Goal: Task Accomplishment & Management: Complete application form

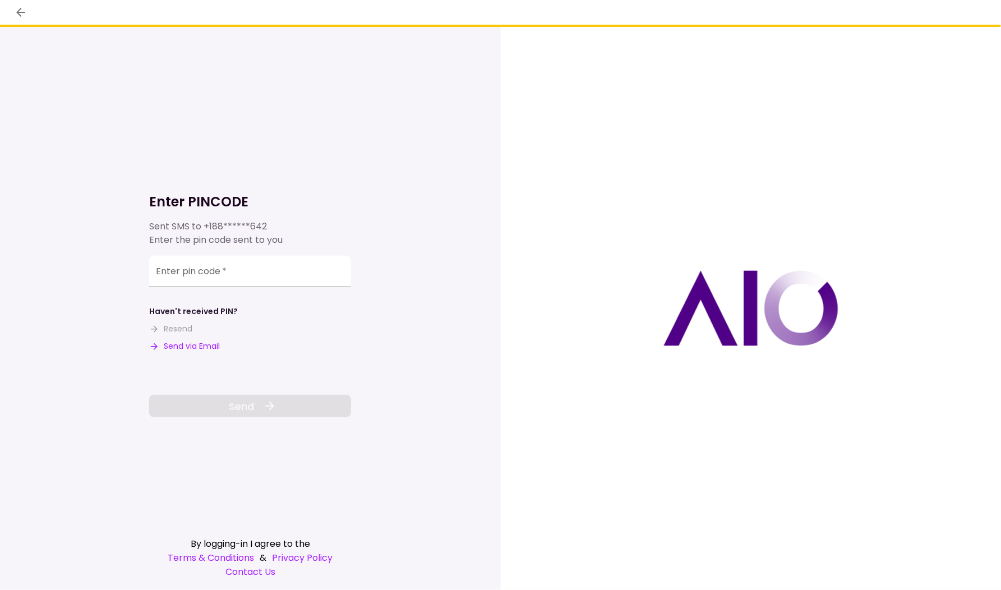
click at [193, 351] on button "Send via Email" at bounding box center [184, 346] width 71 height 12
click at [230, 267] on input "Enter pin code   *" at bounding box center [250, 271] width 202 height 31
paste input "******"
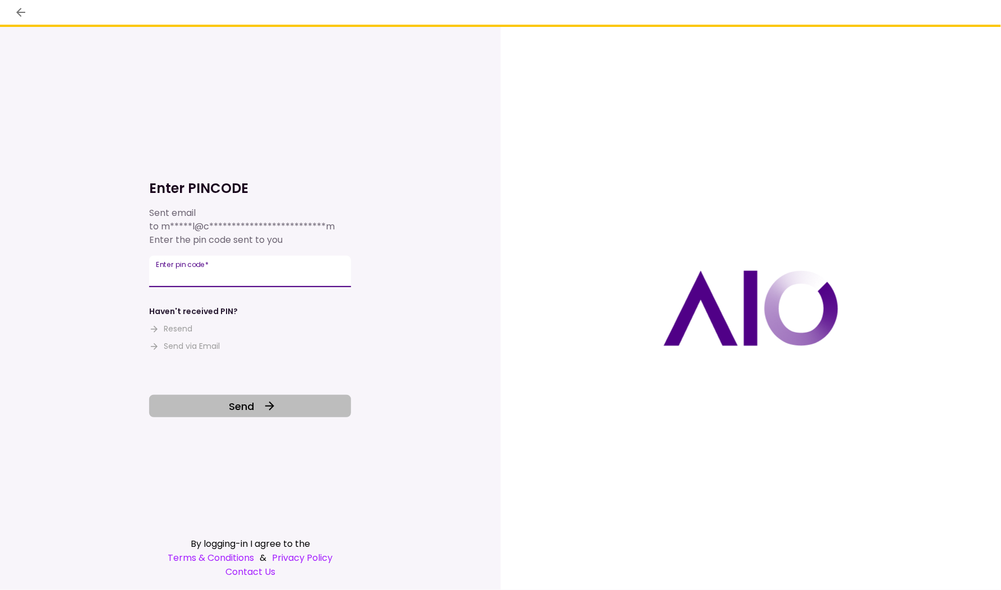
type input "******"
click at [281, 413] on button "Send" at bounding box center [250, 406] width 202 height 22
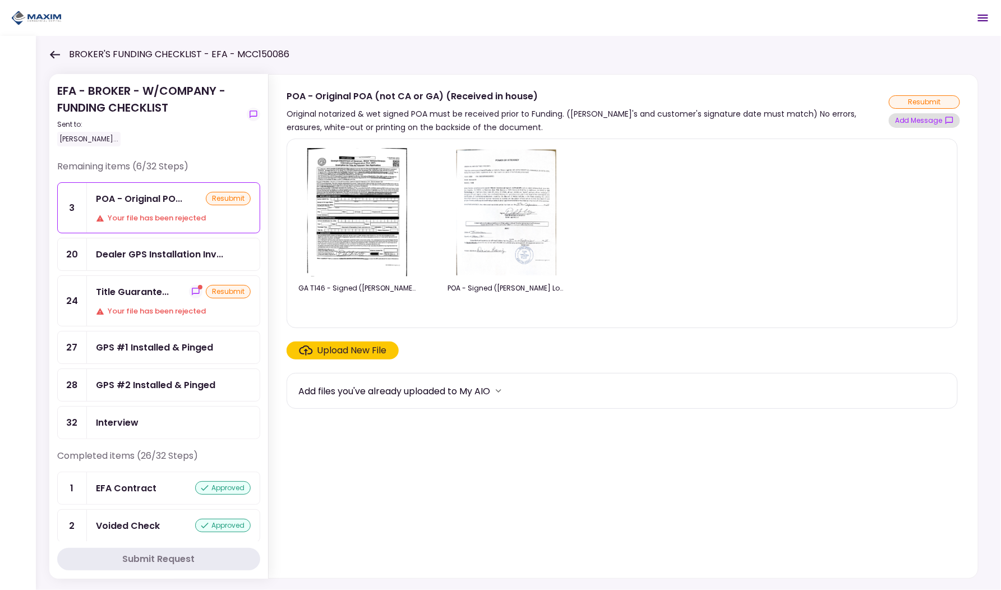
click at [925, 122] on button "Add Message" at bounding box center [923, 120] width 71 height 15
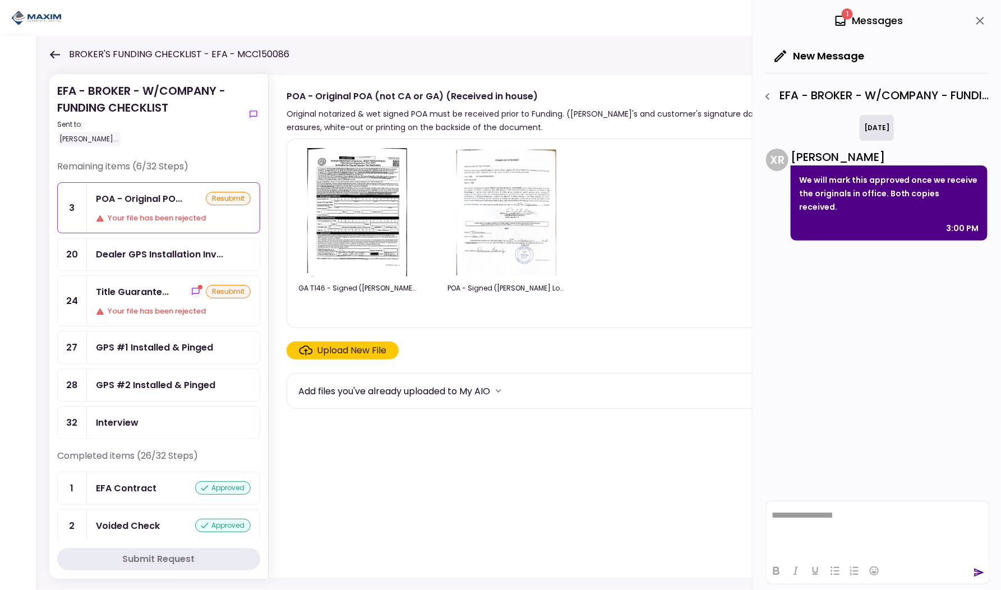
click at [976, 24] on icon "close" at bounding box center [979, 20] width 13 height 13
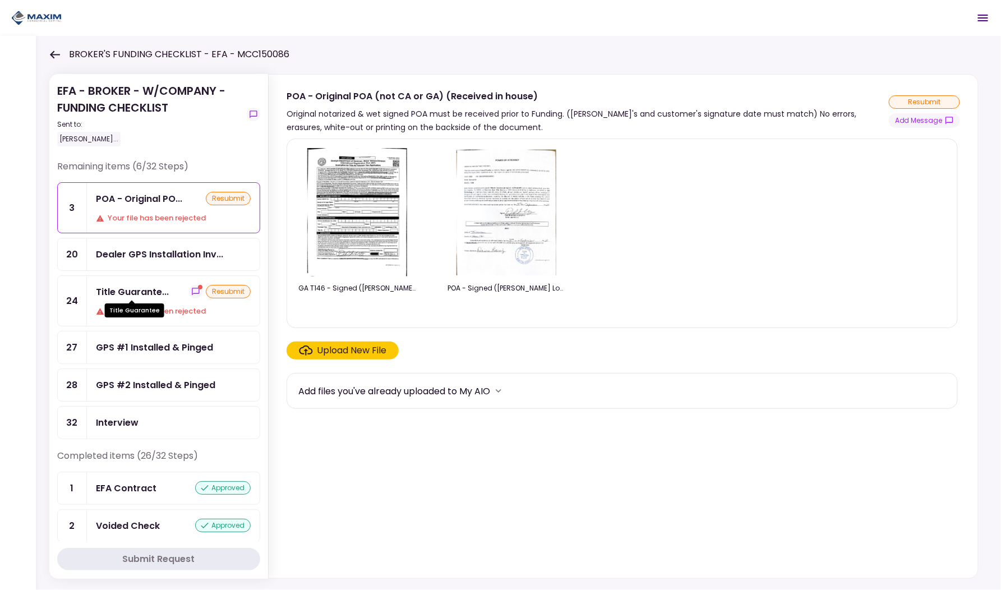
click at [144, 293] on div "Title Guarante..." at bounding box center [132, 292] width 73 height 14
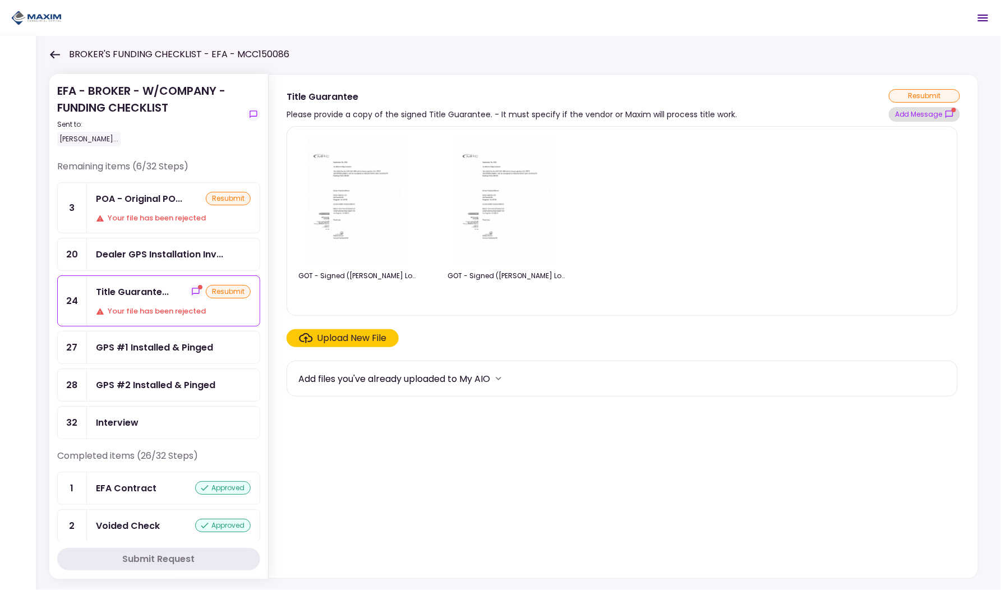
click at [923, 113] on button "Add Message" at bounding box center [923, 114] width 71 height 15
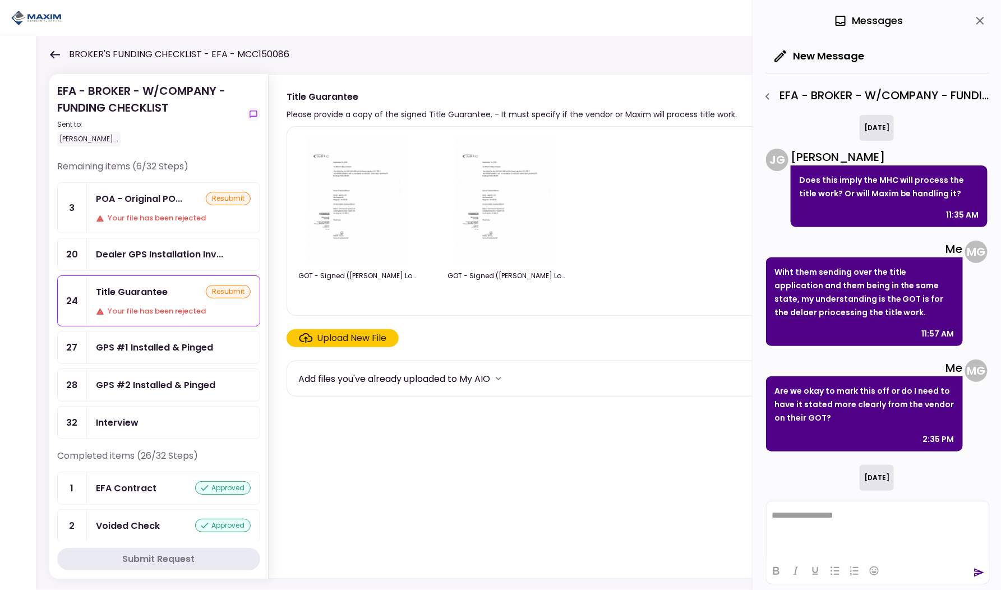
click at [53, 57] on icon at bounding box center [55, 54] width 10 height 8
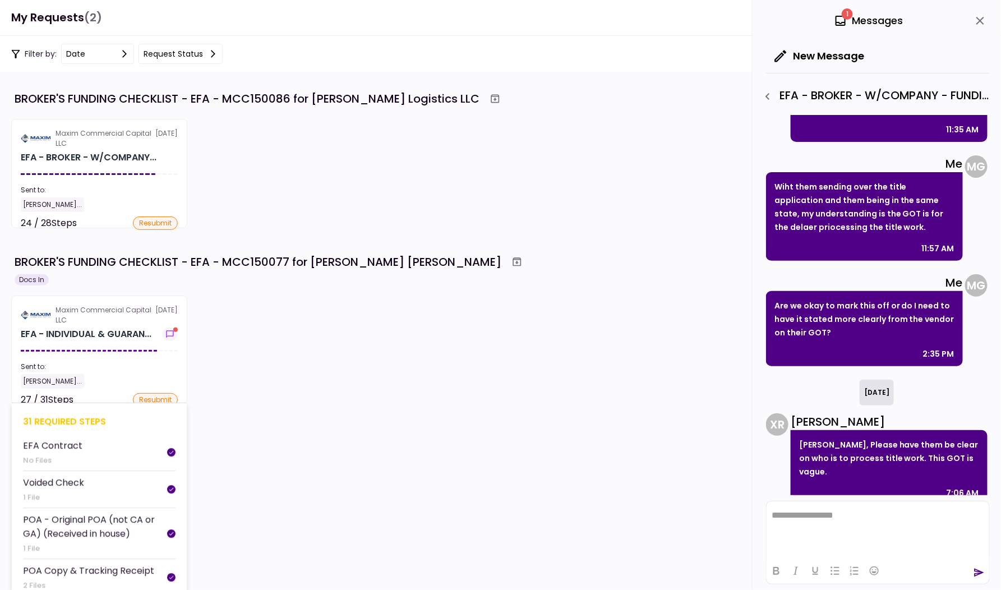
click at [125, 318] on div "Maxim Commercial Capital LLC" at bounding box center [105, 315] width 100 height 20
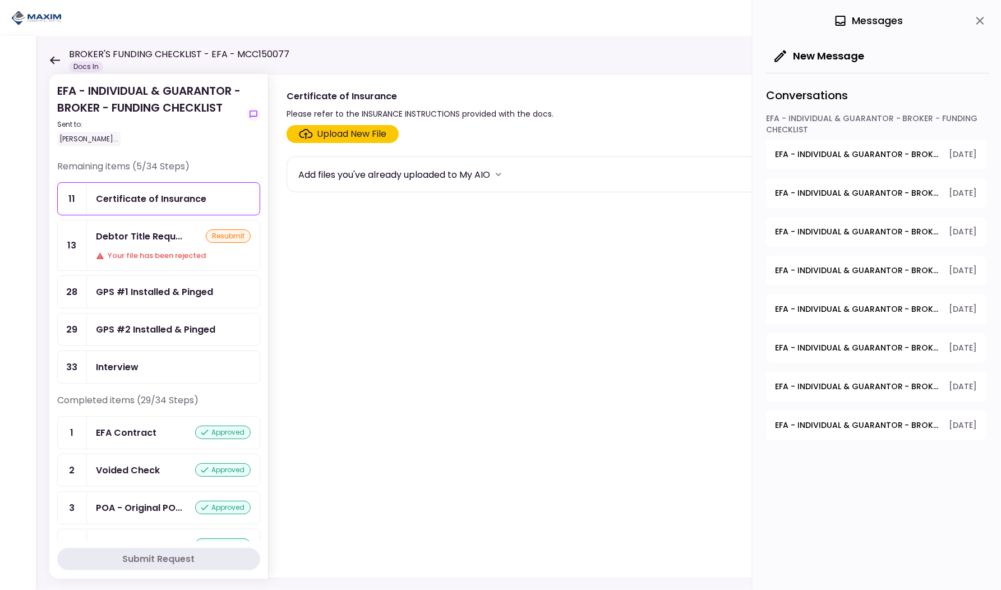
click at [164, 246] on div "Debtor Title Requ... resubmit Your file has been rejected" at bounding box center [173, 245] width 173 height 50
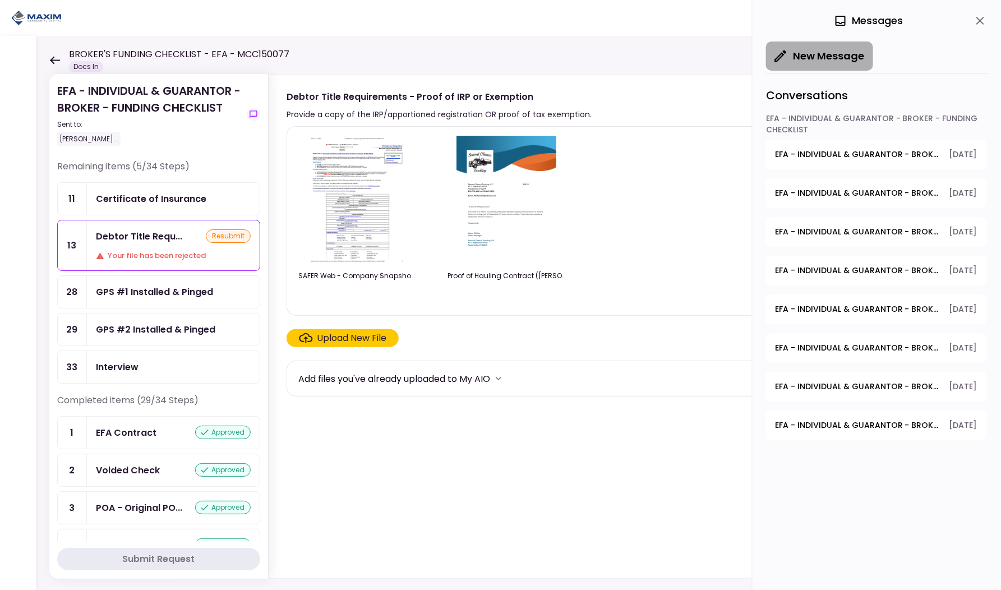
click at [818, 55] on button "New Message" at bounding box center [819, 55] width 107 height 29
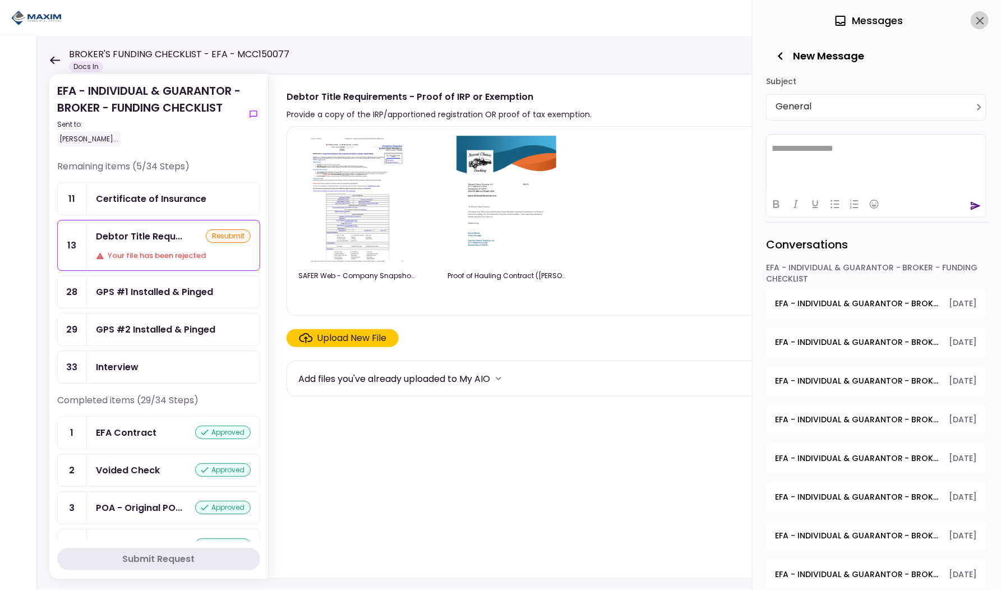
click at [984, 21] on icon "close" at bounding box center [979, 20] width 13 height 13
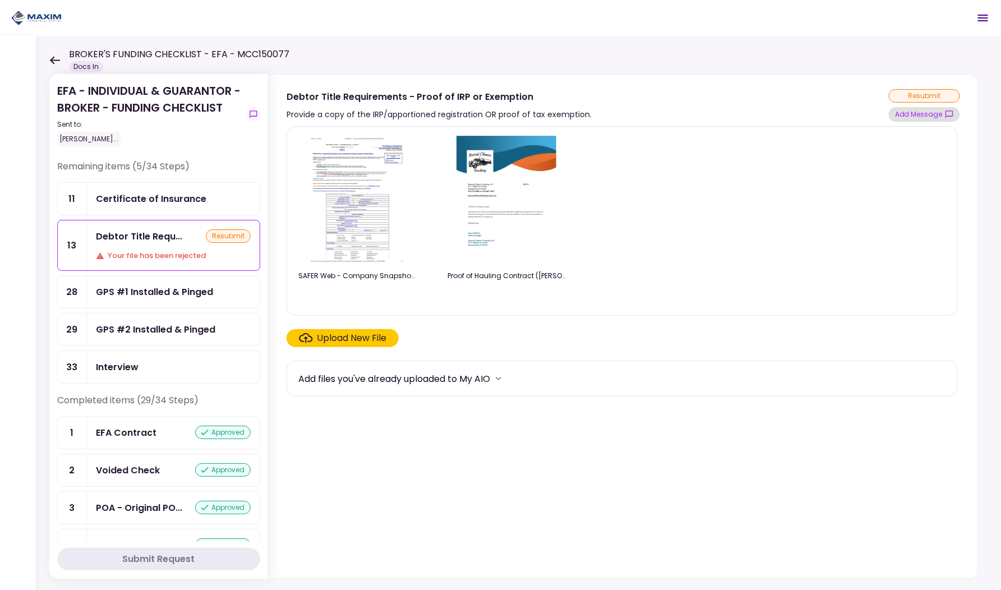
click at [933, 115] on button "Add Message" at bounding box center [923, 114] width 71 height 15
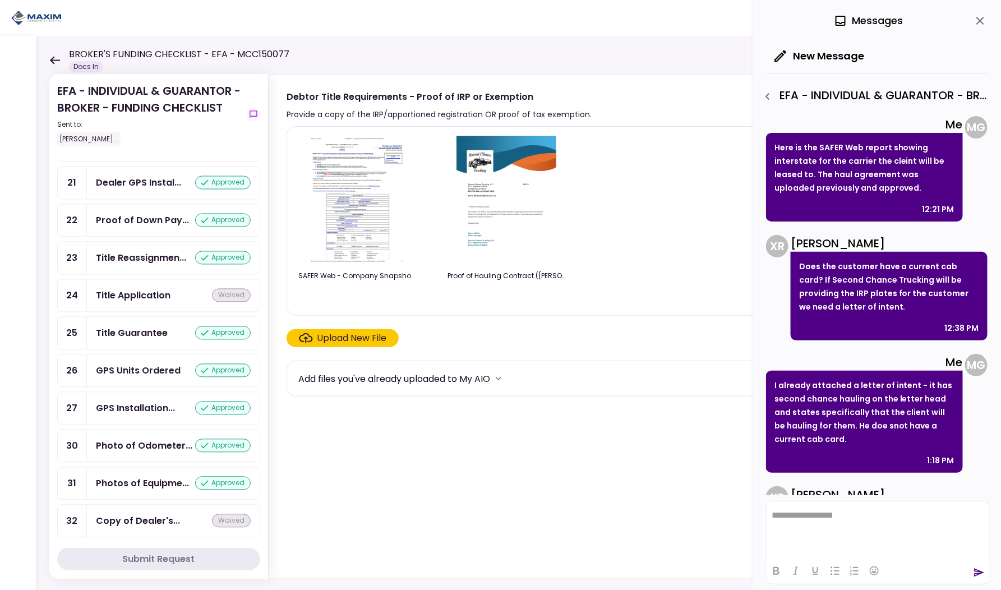
scroll to position [959, 0]
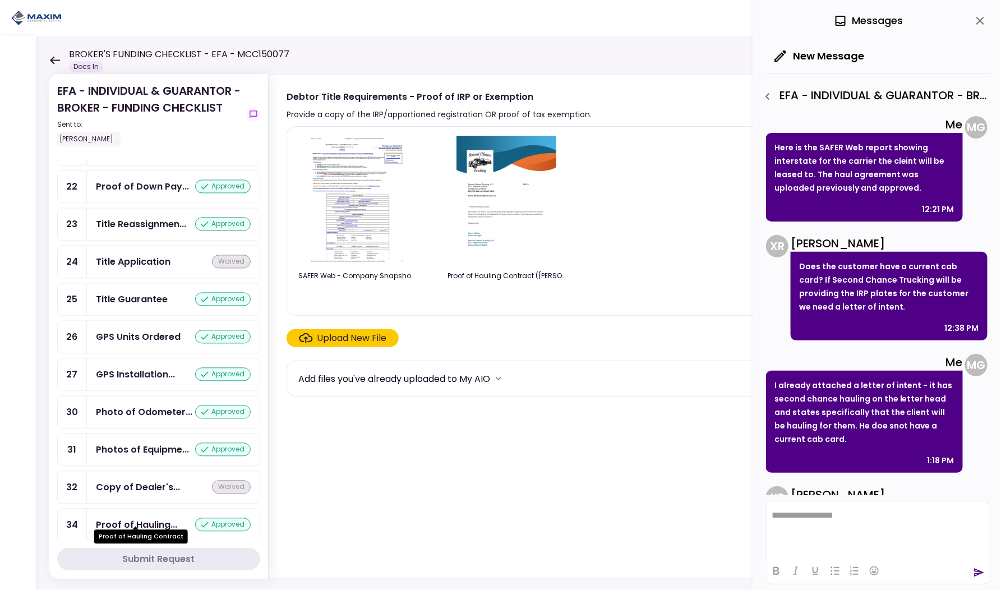
click at [133, 518] on div "Proof of Hauling..." at bounding box center [136, 525] width 81 height 14
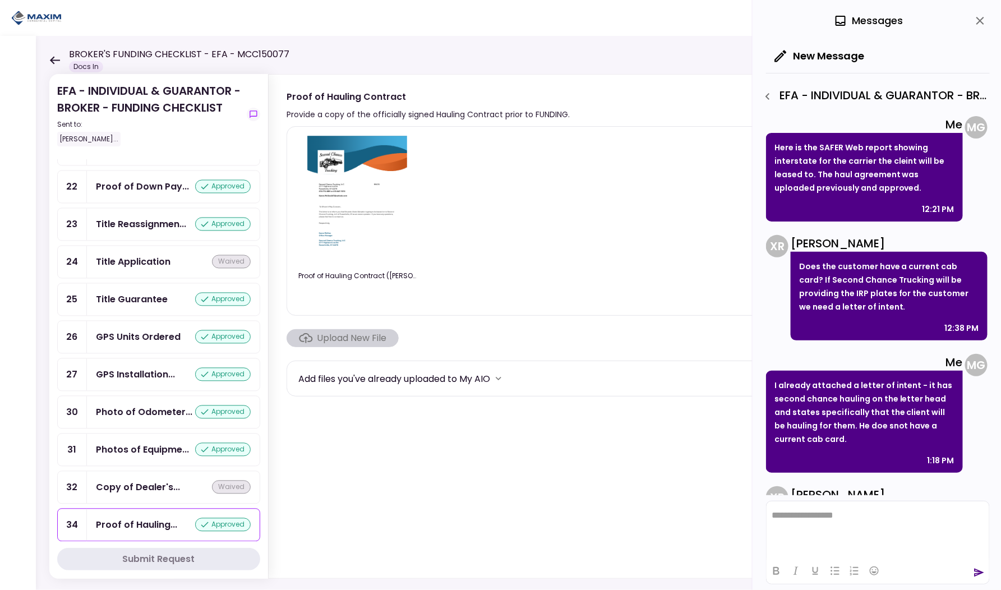
click at [976, 24] on icon "close" at bounding box center [979, 20] width 13 height 13
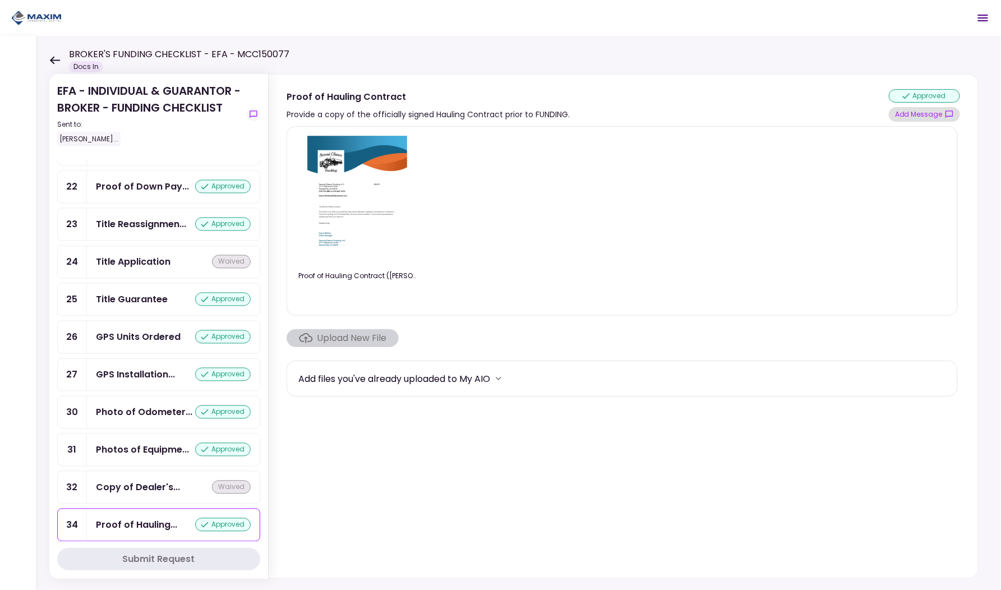
click at [907, 114] on button "Add Message" at bounding box center [923, 114] width 71 height 15
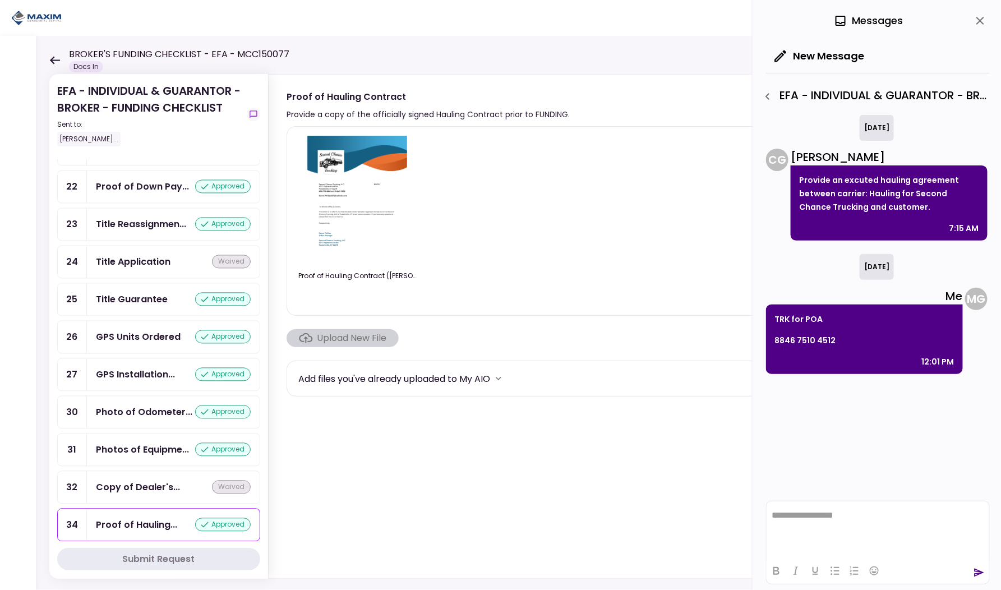
click at [142, 451] on div "Photos of Equipme... approved" at bounding box center [173, 450] width 173 height 32
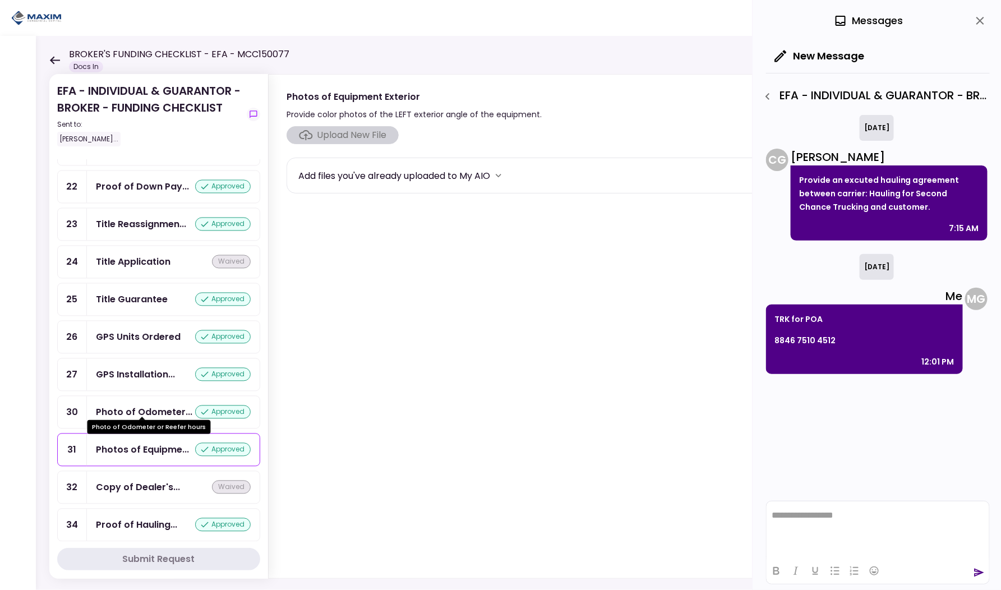
click at [132, 405] on div "Photo of Odometer..." at bounding box center [144, 412] width 96 height 14
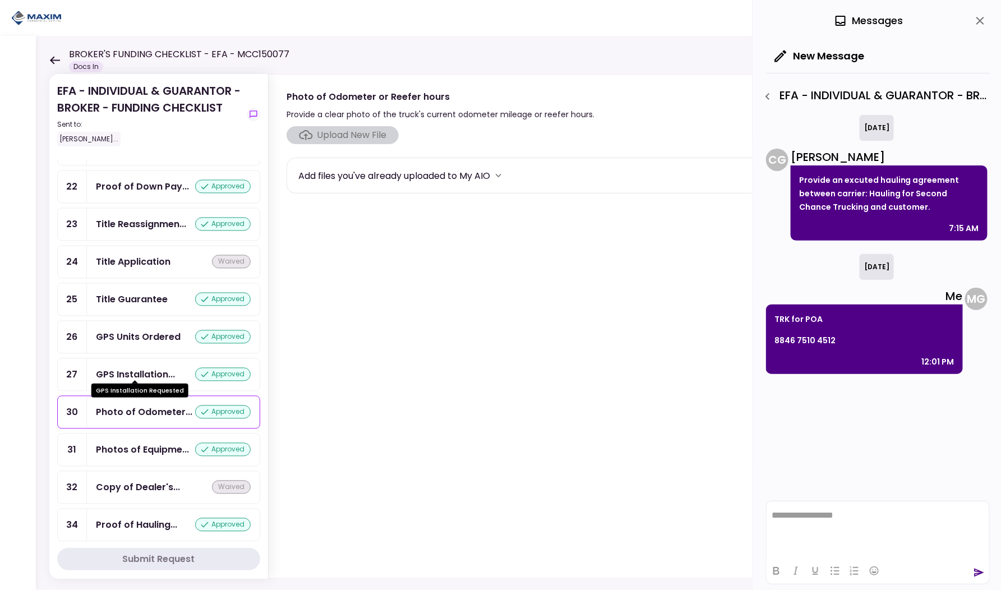
click at [126, 369] on div "GPS Installation..." at bounding box center [135, 375] width 79 height 14
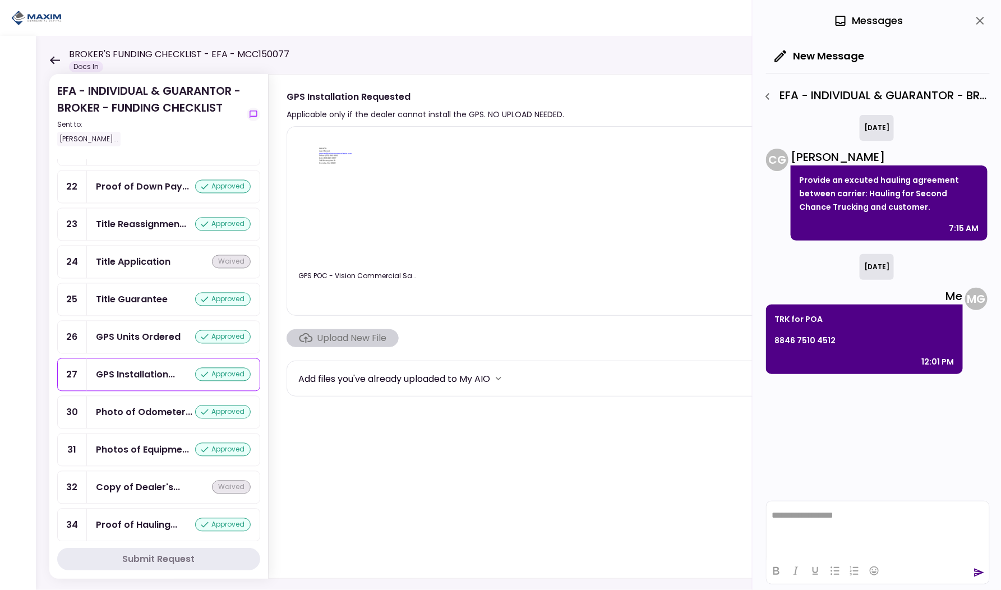
click at [129, 332] on div "GPS Units Ordered" at bounding box center [138, 337] width 85 height 14
click at [137, 299] on div "Title Guarantee" at bounding box center [132, 300] width 72 height 14
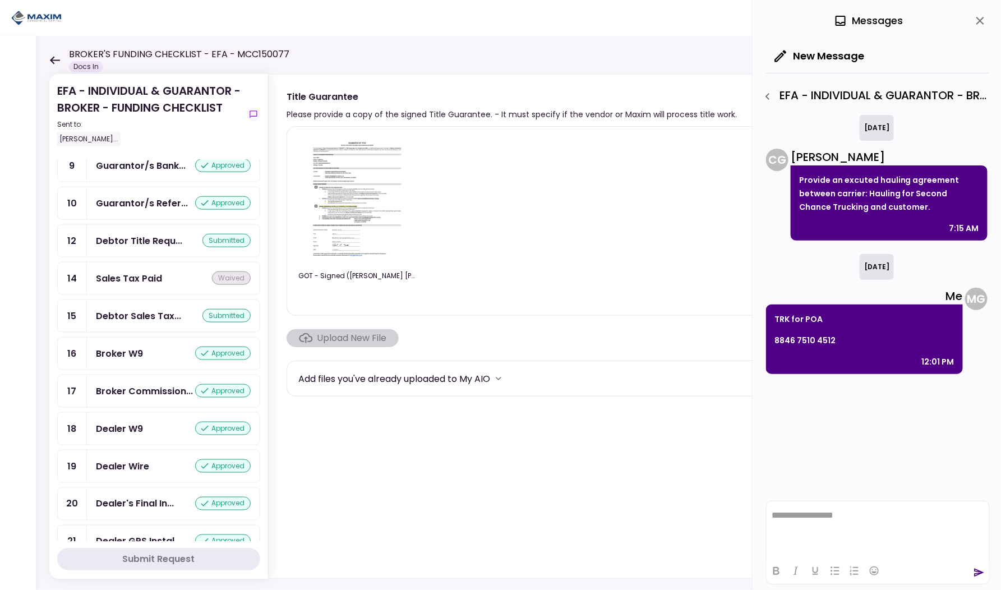
scroll to position [562, 0]
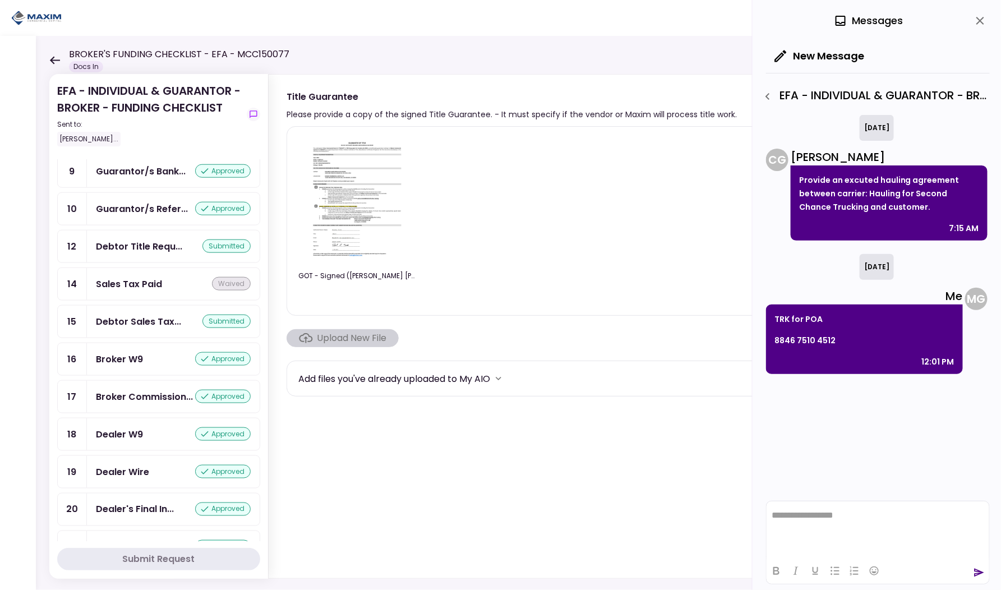
click at [138, 279] on div "Sales Tax Paid" at bounding box center [129, 284] width 66 height 14
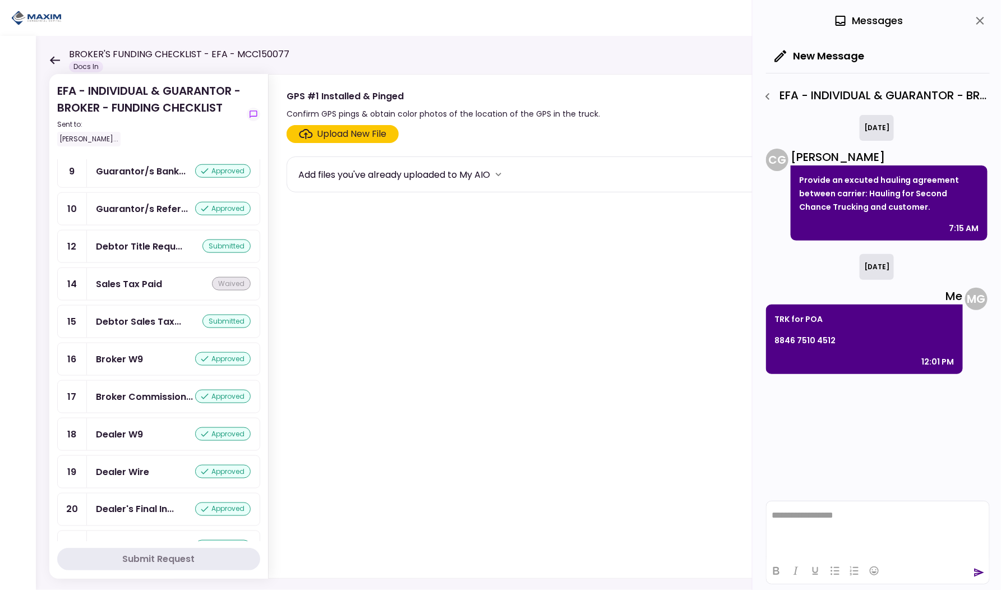
click at [980, 22] on icon "close" at bounding box center [979, 20] width 13 height 13
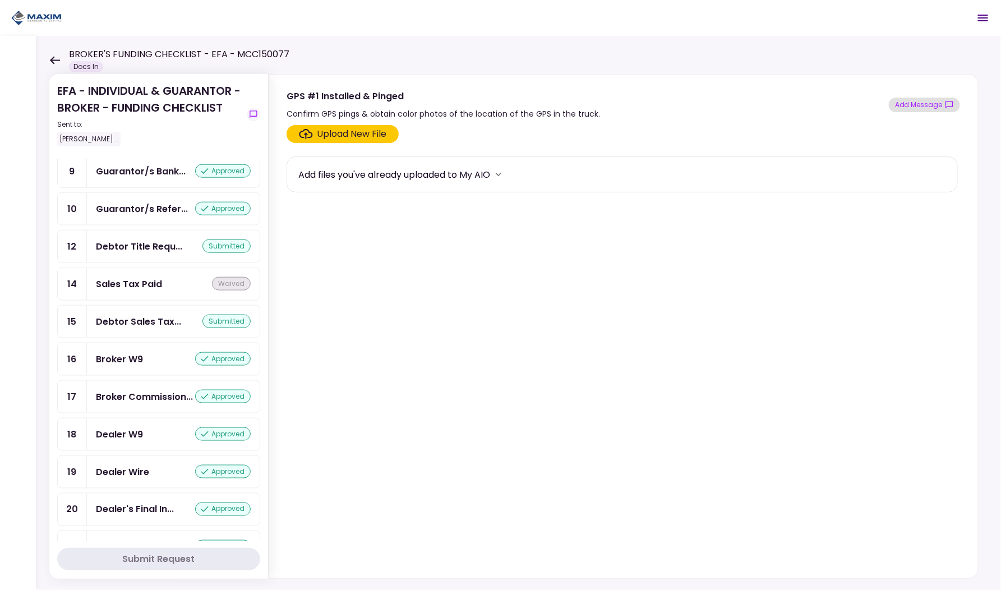
click at [909, 103] on button "Add Message" at bounding box center [923, 105] width 71 height 15
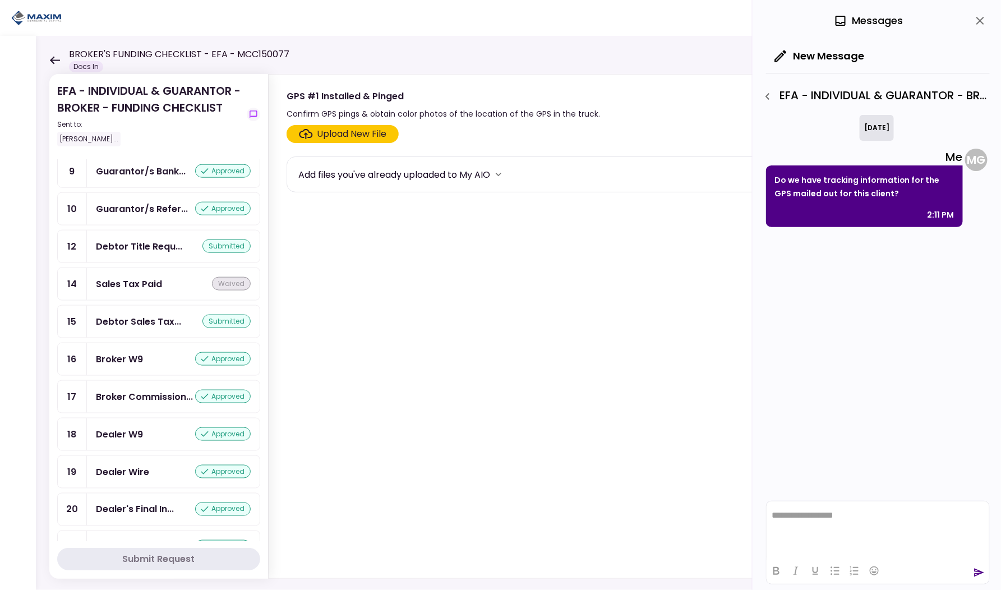
click at [149, 244] on div "Debtor Title Requ..." at bounding box center [139, 246] width 86 height 14
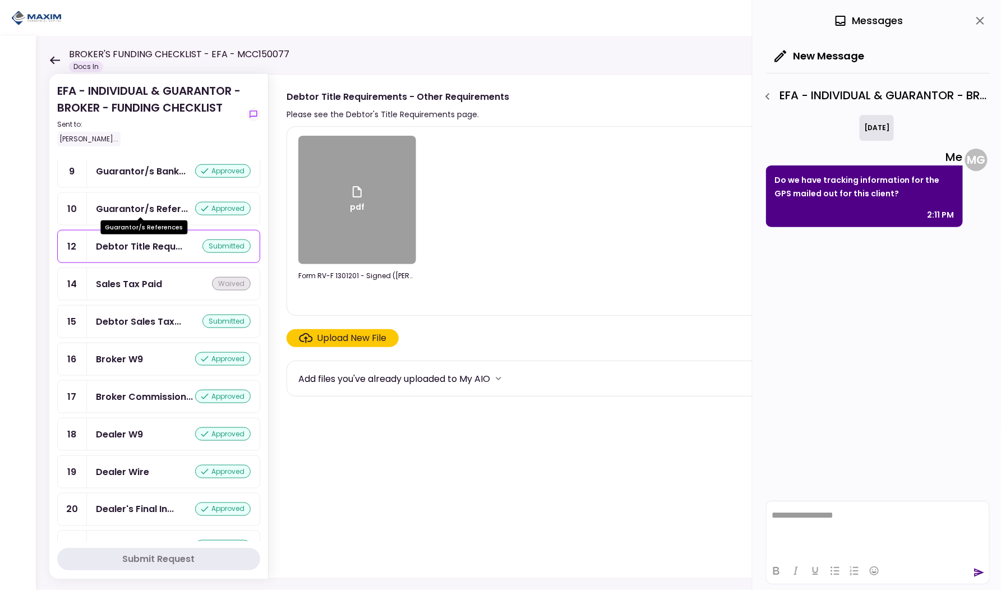
click at [145, 202] on div "Guarantor/s Refer..." at bounding box center [142, 209] width 92 height 14
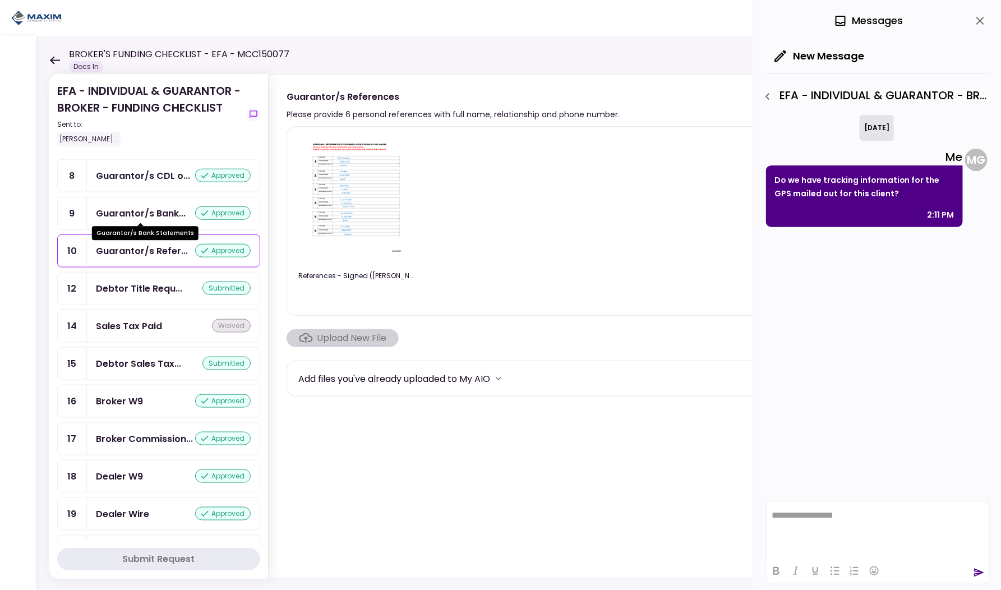
click at [136, 208] on div "Guarantor/s Bank..." at bounding box center [141, 213] width 90 height 14
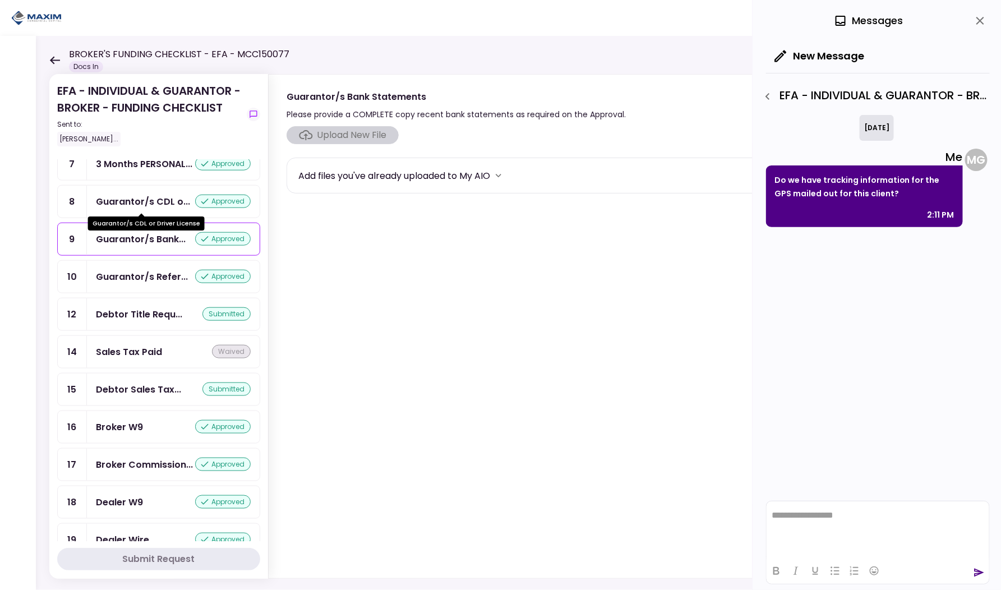
scroll to position [493, 0]
click at [138, 196] on div "Guarantor/s CDL o..." at bounding box center [143, 203] width 94 height 14
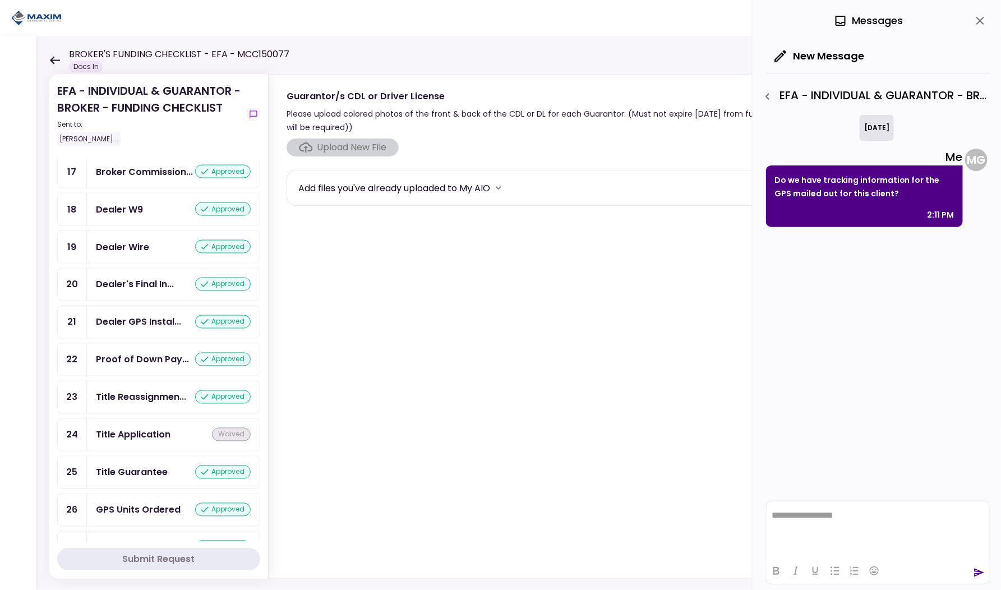
scroll to position [959, 0]
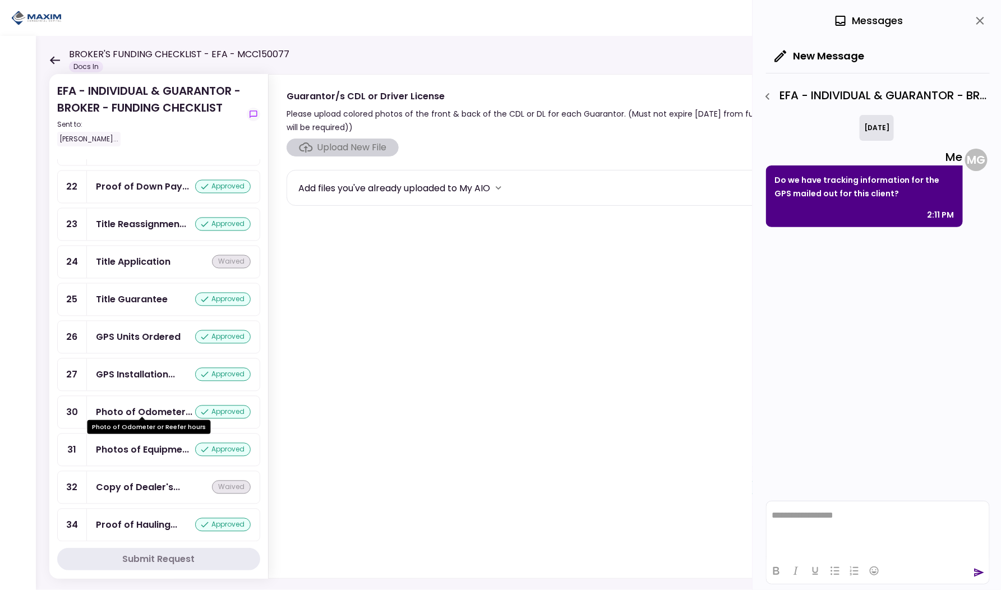
click at [130, 405] on div "Photo of Odometer..." at bounding box center [144, 412] width 96 height 14
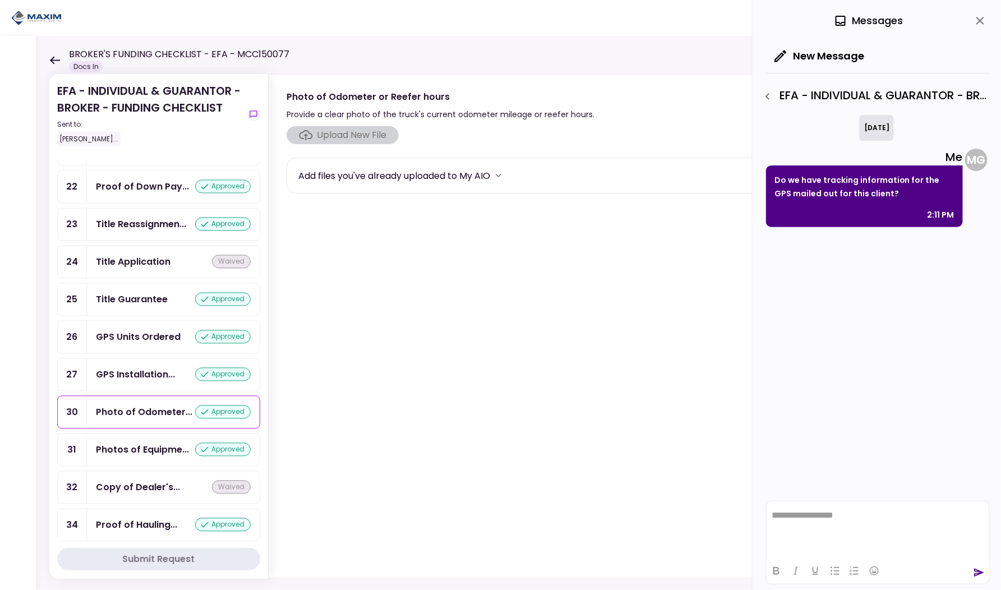
click at [148, 330] on div "GPS Units Ordered" at bounding box center [138, 337] width 85 height 14
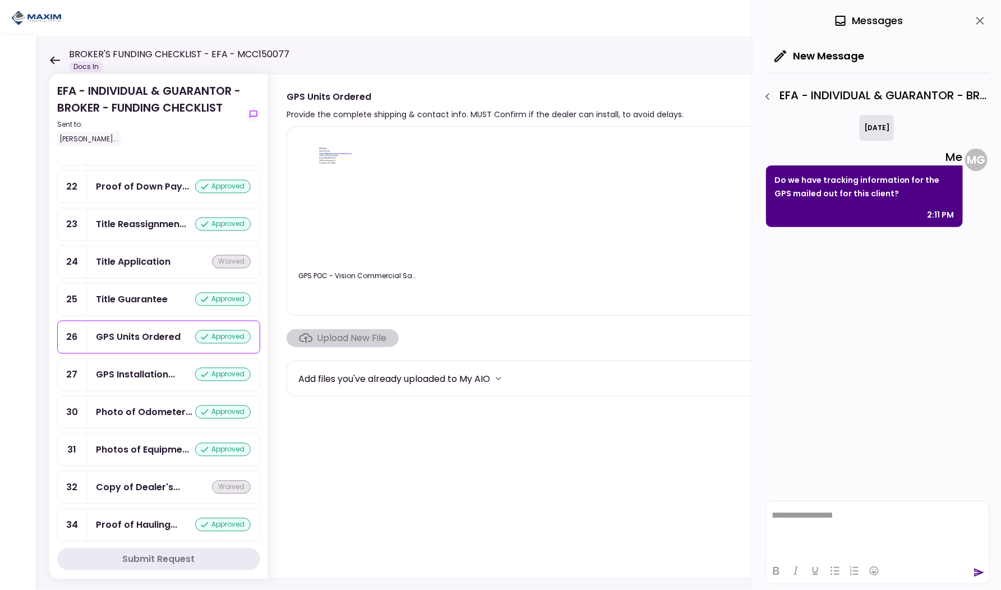
click at [142, 293] on div "Title Guarantee" at bounding box center [132, 300] width 72 height 14
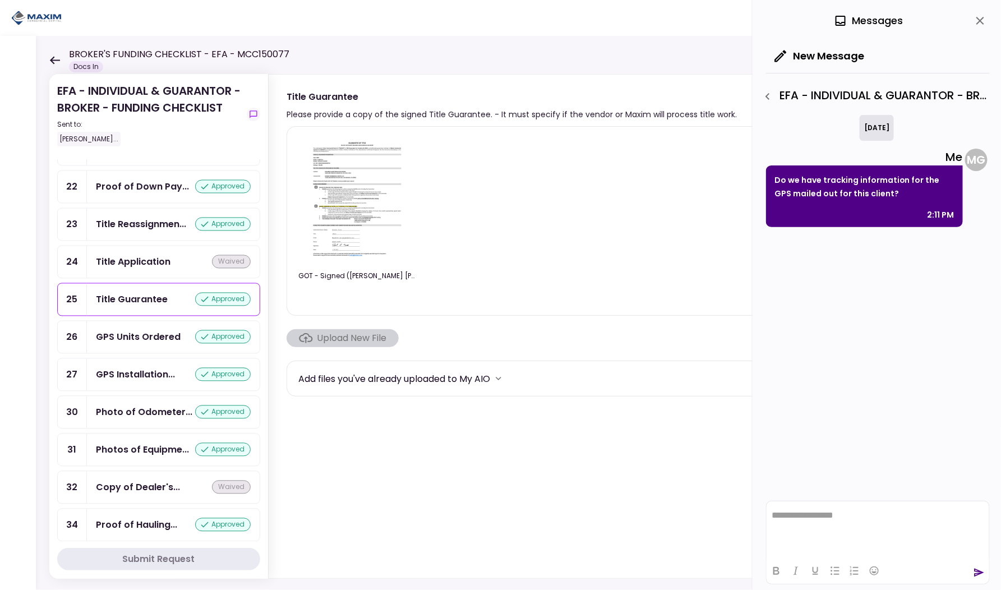
scroll to position [936, 0]
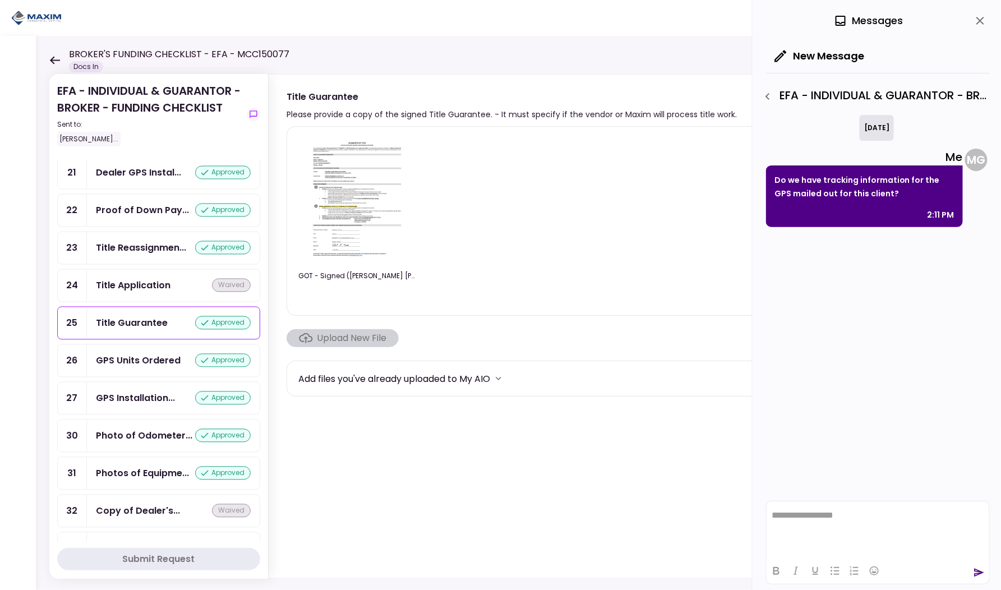
click at [139, 281] on div "Title Application" at bounding box center [133, 286] width 75 height 14
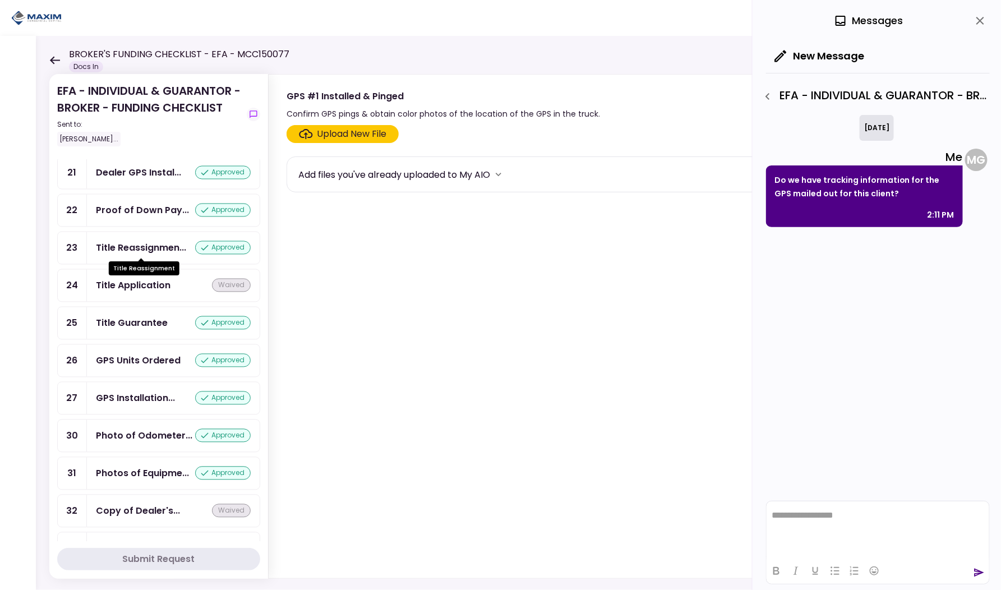
click at [137, 242] on div "Title Reassignmen..." at bounding box center [141, 248] width 90 height 14
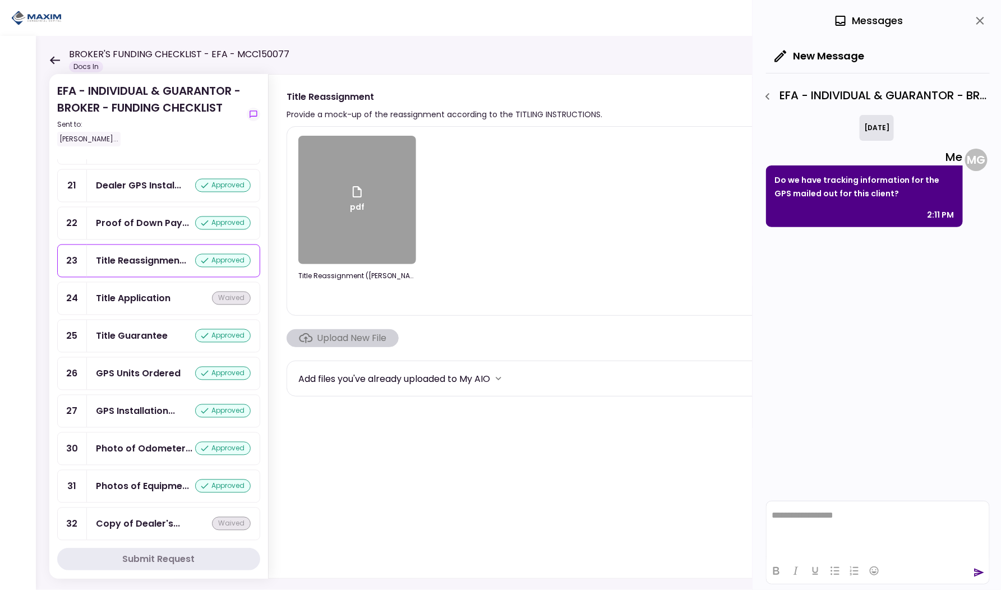
scroll to position [924, 0]
click at [137, 223] on div "Proof of Down Pay..." at bounding box center [142, 222] width 93 height 14
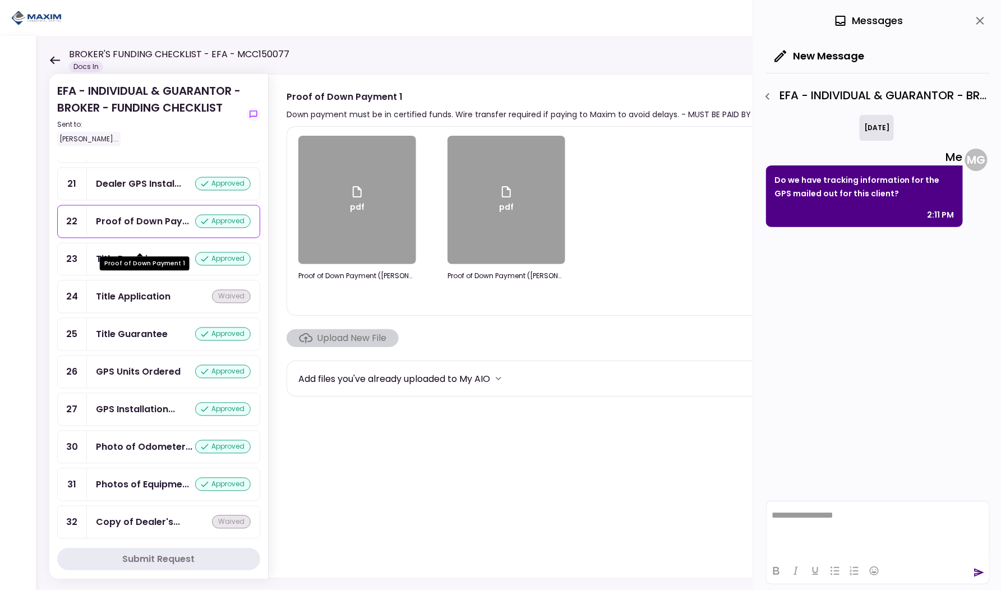
scroll to position [897, 0]
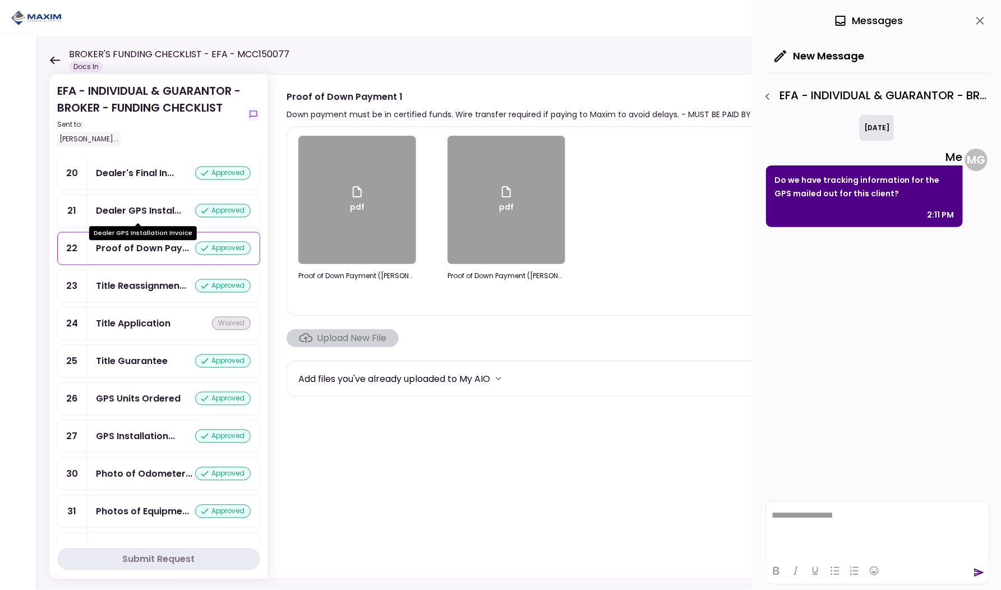
click at [137, 214] on div "Dealer GPS Instal..." at bounding box center [138, 211] width 85 height 14
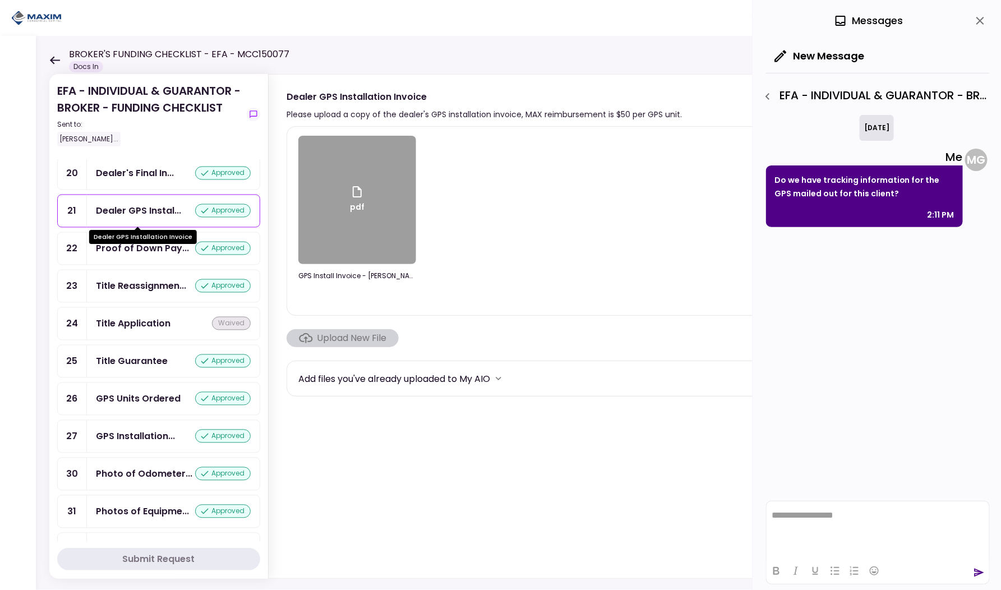
scroll to position [885, 0]
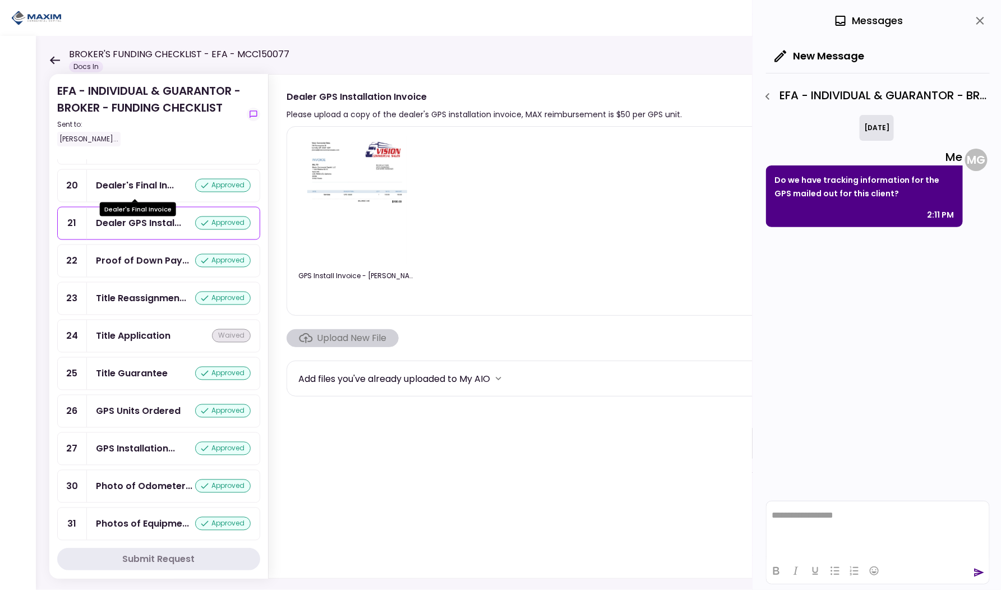
click at [134, 192] on div "Dealer's Final In..." at bounding box center [135, 186] width 78 height 14
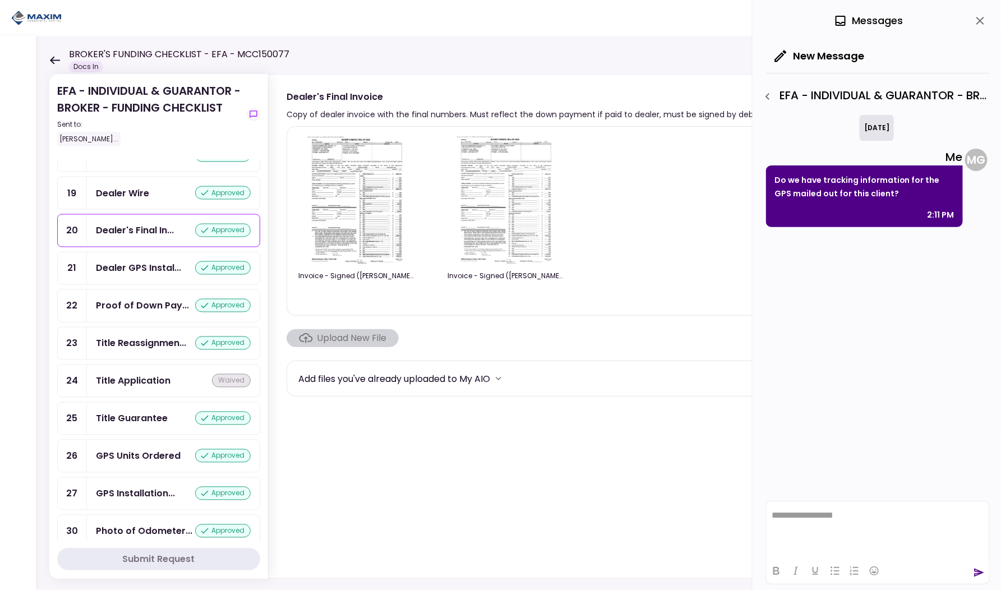
scroll to position [829, 0]
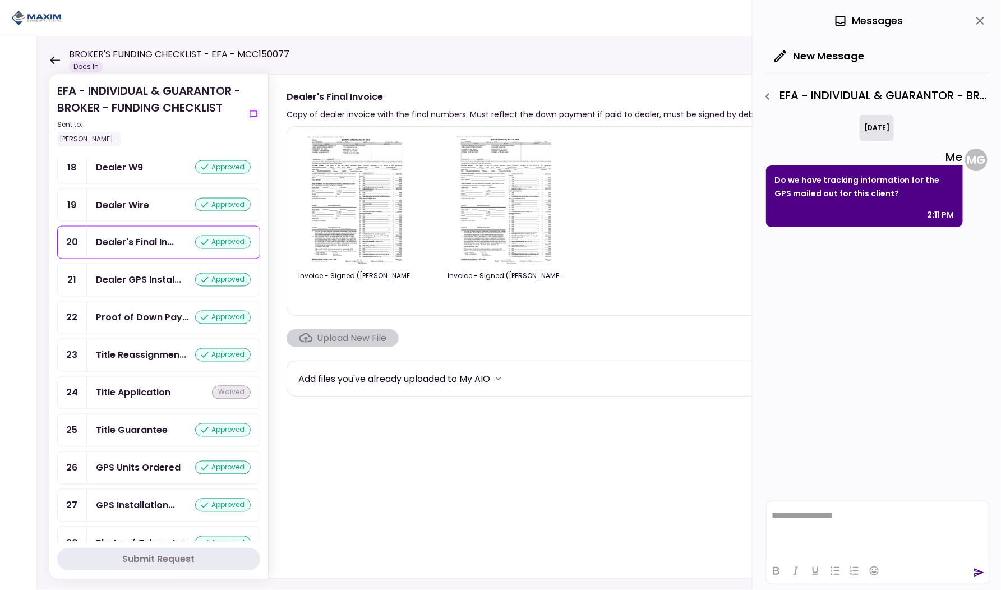
click at [133, 208] on div "Dealer Wire" at bounding box center [122, 205] width 53 height 14
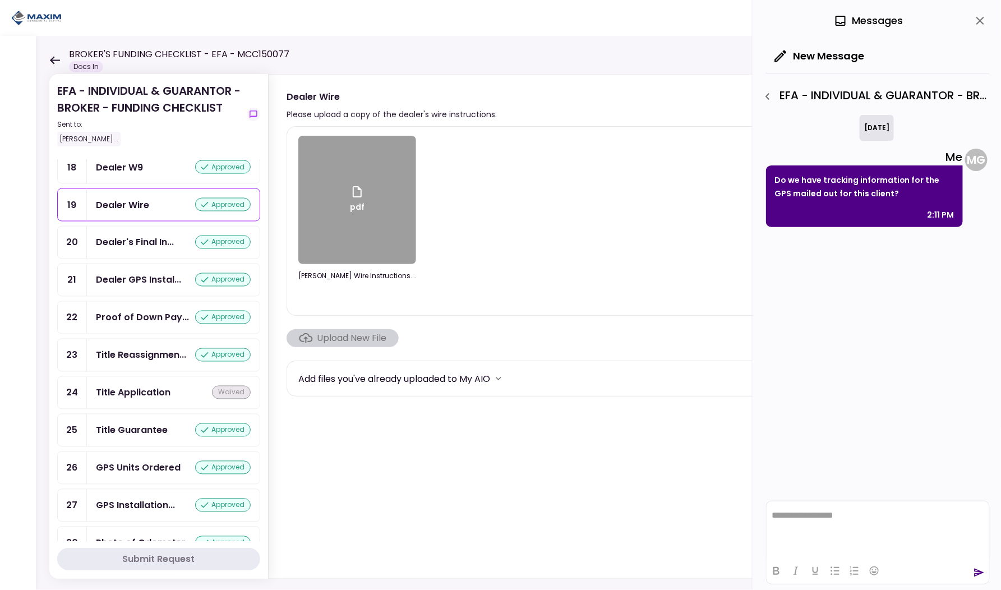
click at [129, 174] on div "Dealer W9" at bounding box center [119, 167] width 47 height 14
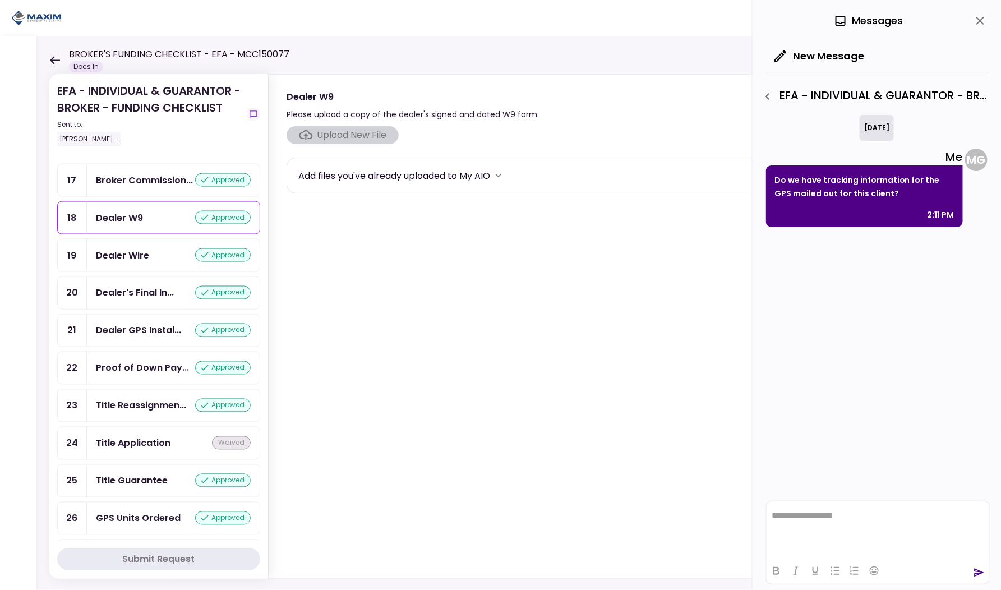
scroll to position [775, 0]
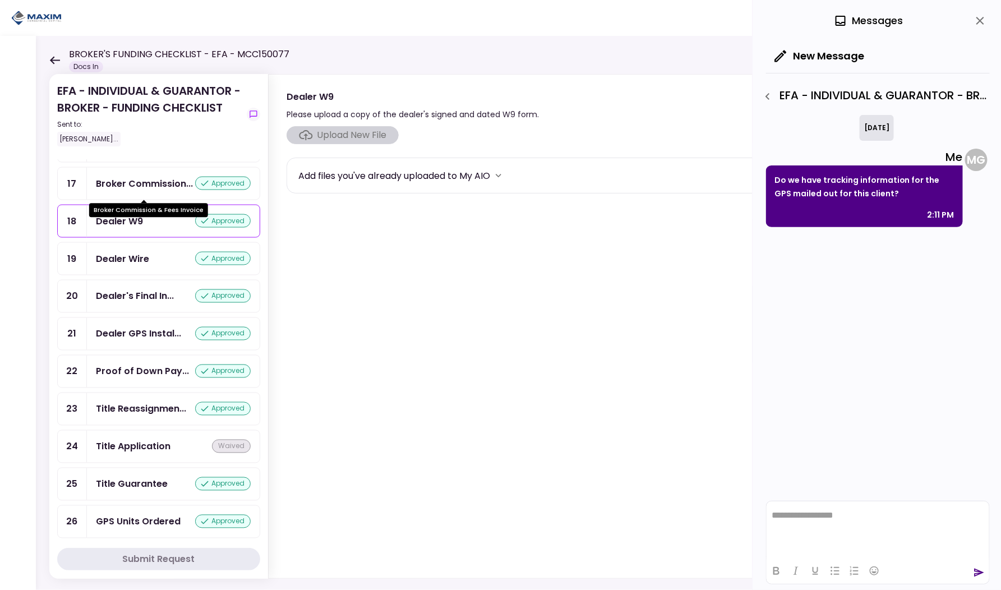
click at [128, 191] on div "Broker Commission..." at bounding box center [144, 184] width 97 height 14
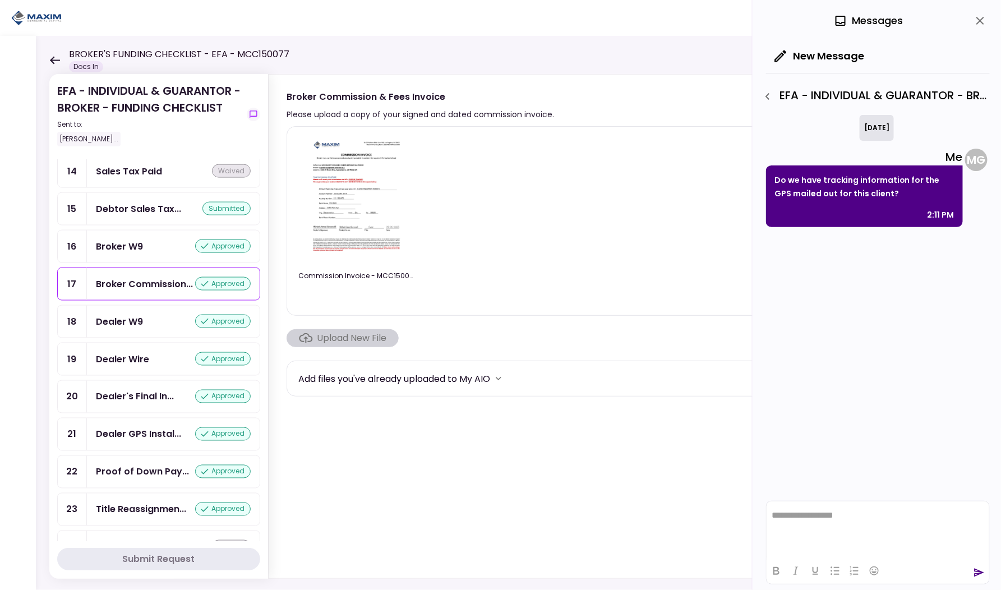
scroll to position [667, 0]
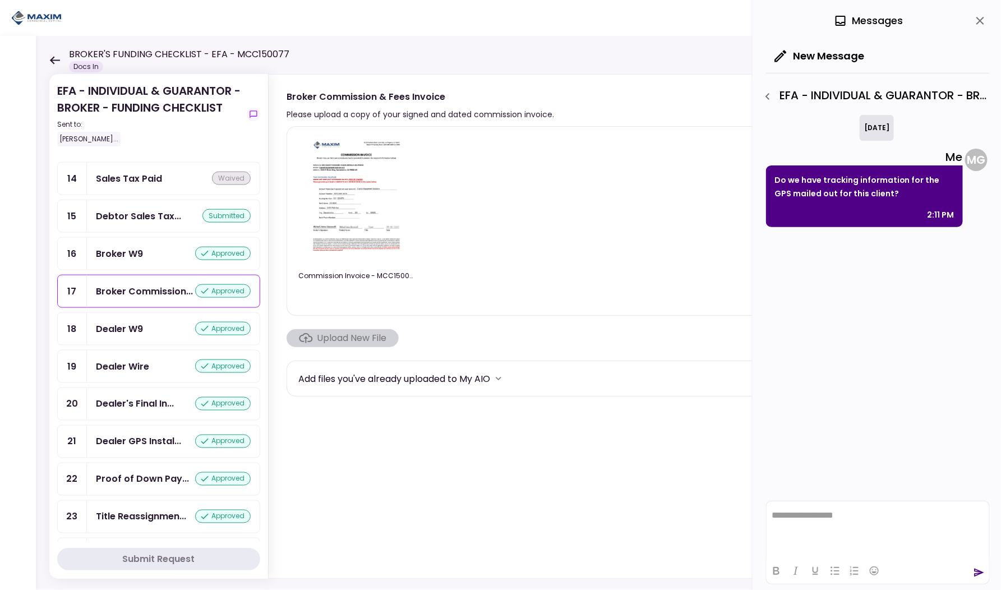
click at [126, 220] on div "Debtor Sales Tax... submitted" at bounding box center [173, 216] width 173 height 32
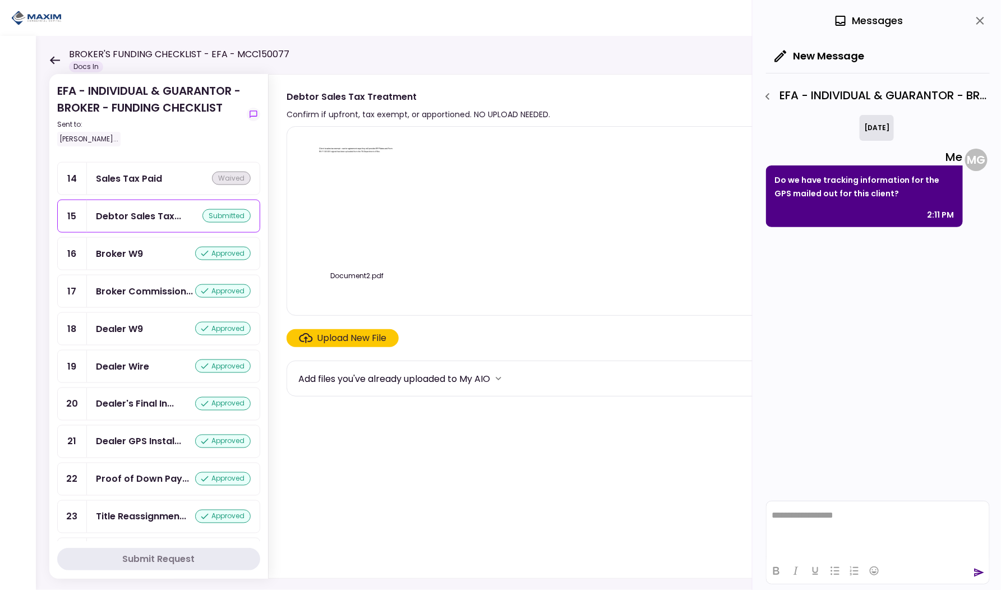
click at [359, 175] on img at bounding box center [357, 200] width 100 height 128
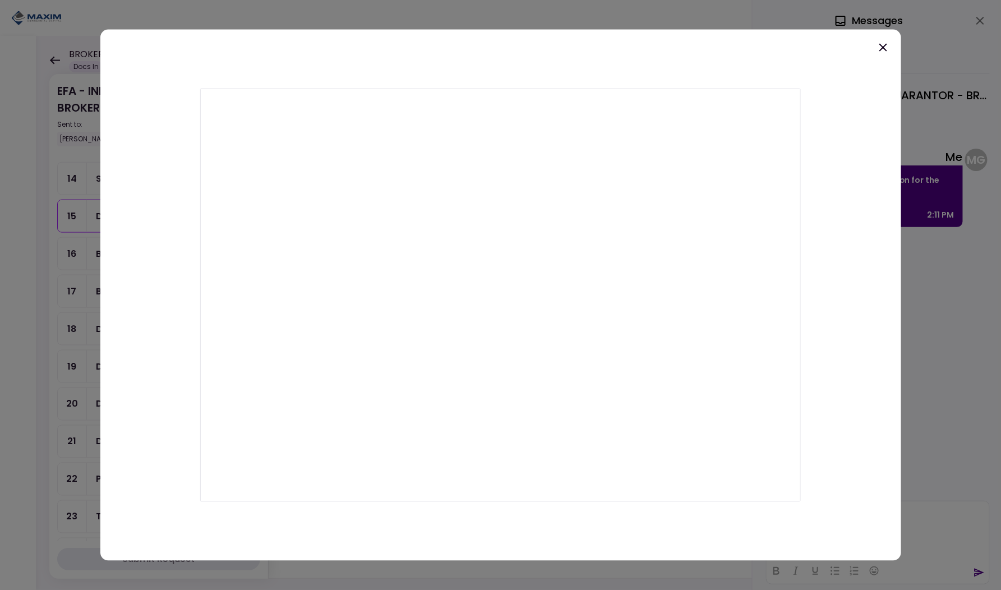
click at [886, 45] on icon at bounding box center [882, 47] width 13 height 13
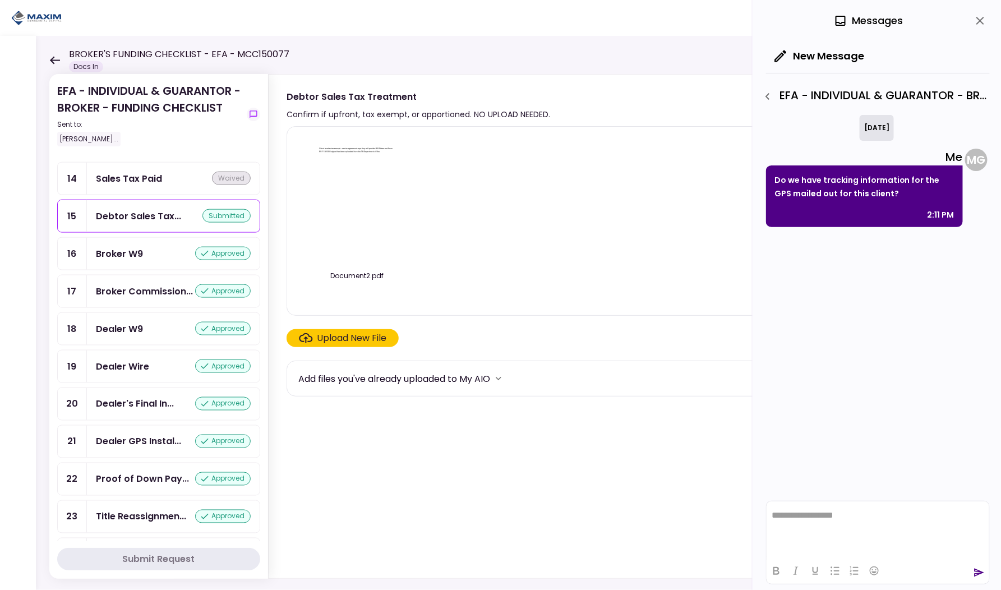
click at [765, 92] on icon "button" at bounding box center [767, 96] width 13 height 13
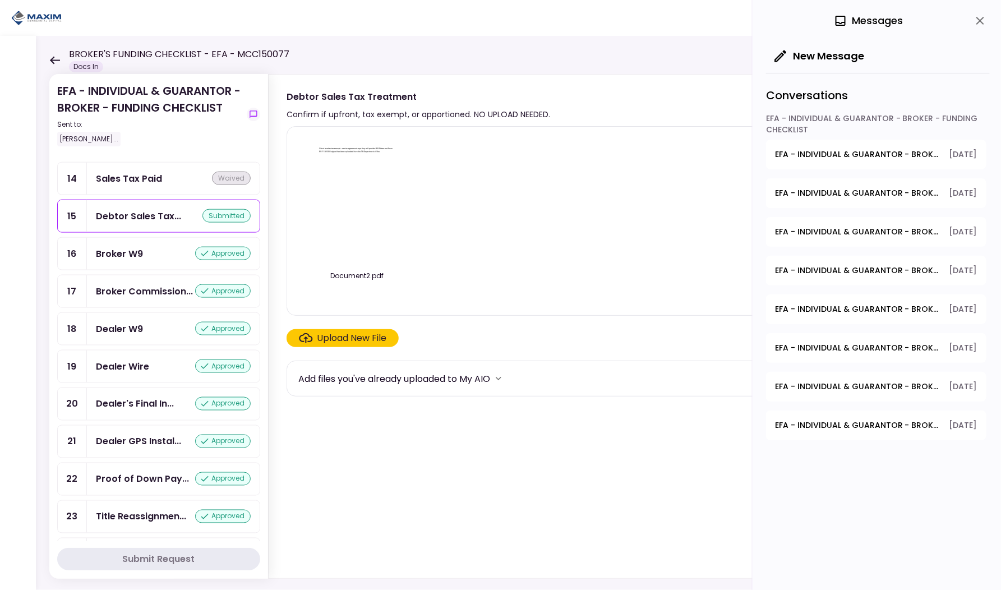
scroll to position [614, 0]
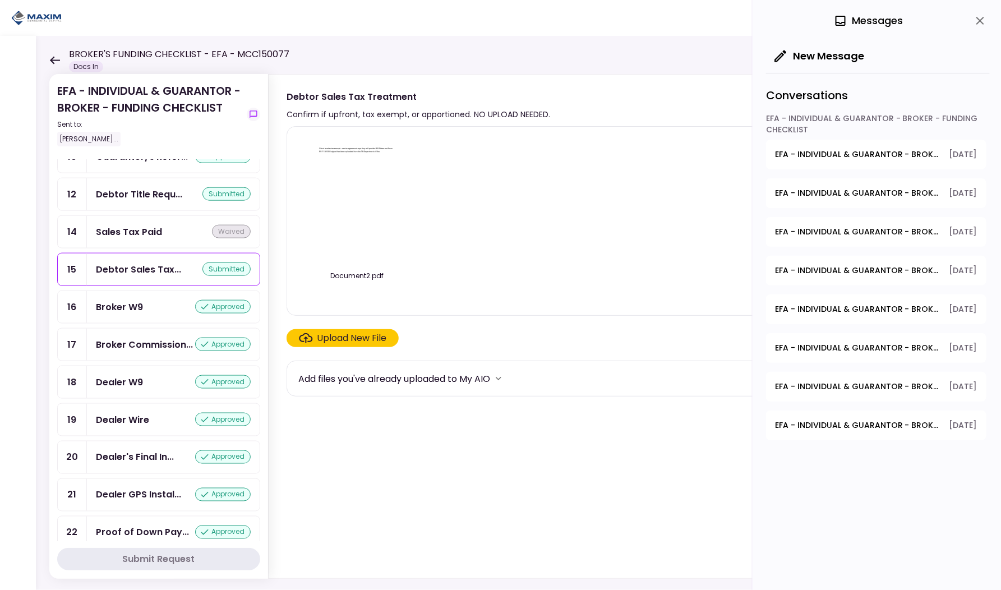
click at [124, 235] on div "Sales Tax Paid waived" at bounding box center [173, 232] width 173 height 32
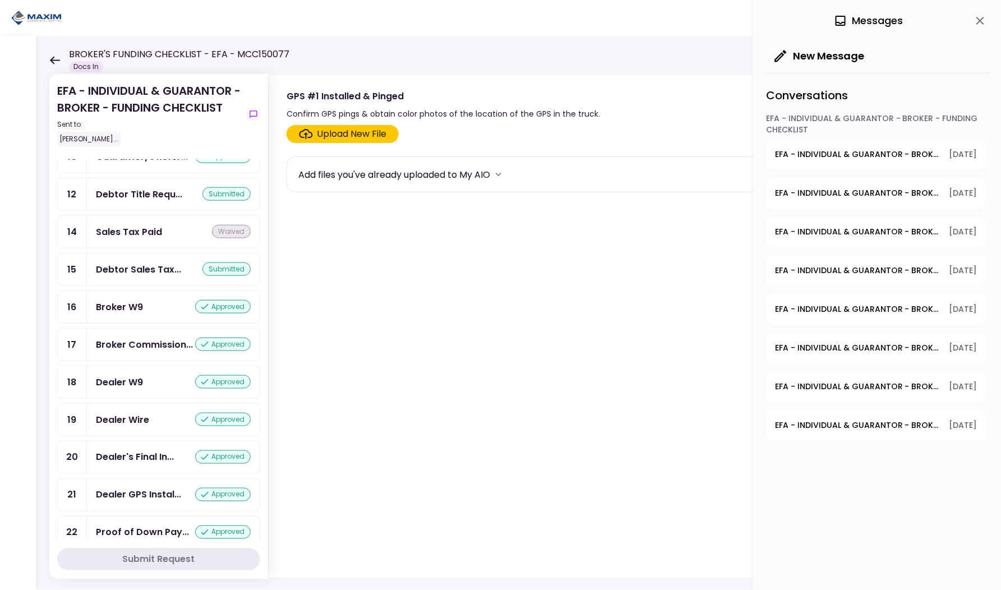
click at [983, 16] on icon "close" at bounding box center [979, 20] width 13 height 13
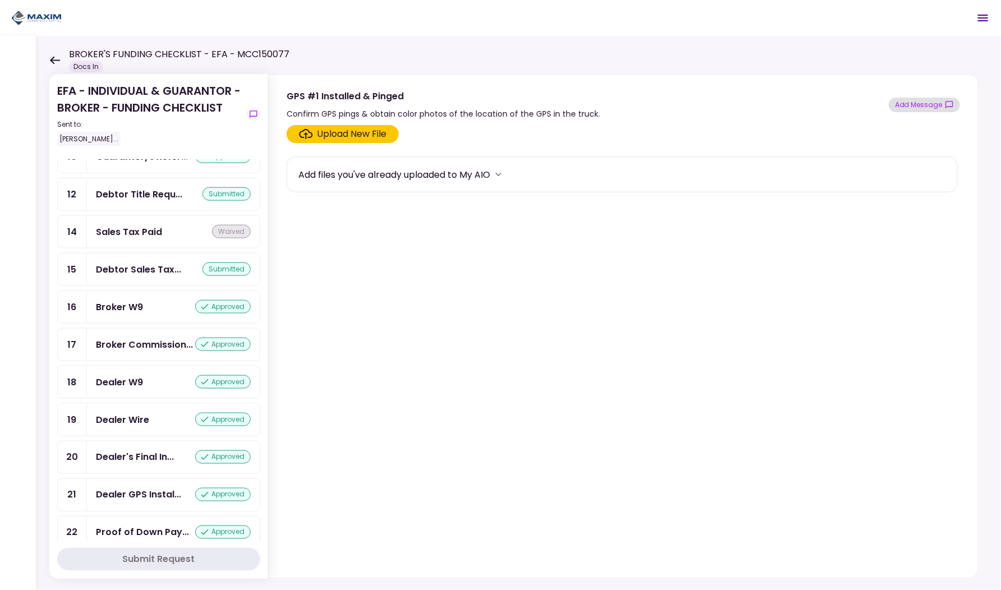
click at [915, 110] on button "Add Message" at bounding box center [923, 105] width 71 height 15
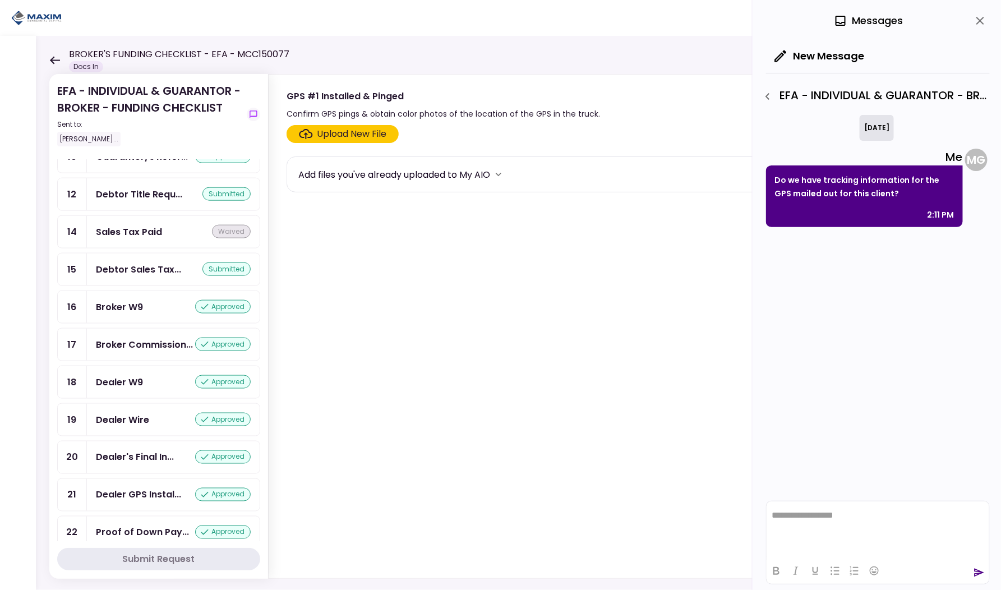
click at [979, 22] on icon "close" at bounding box center [980, 21] width 8 height 8
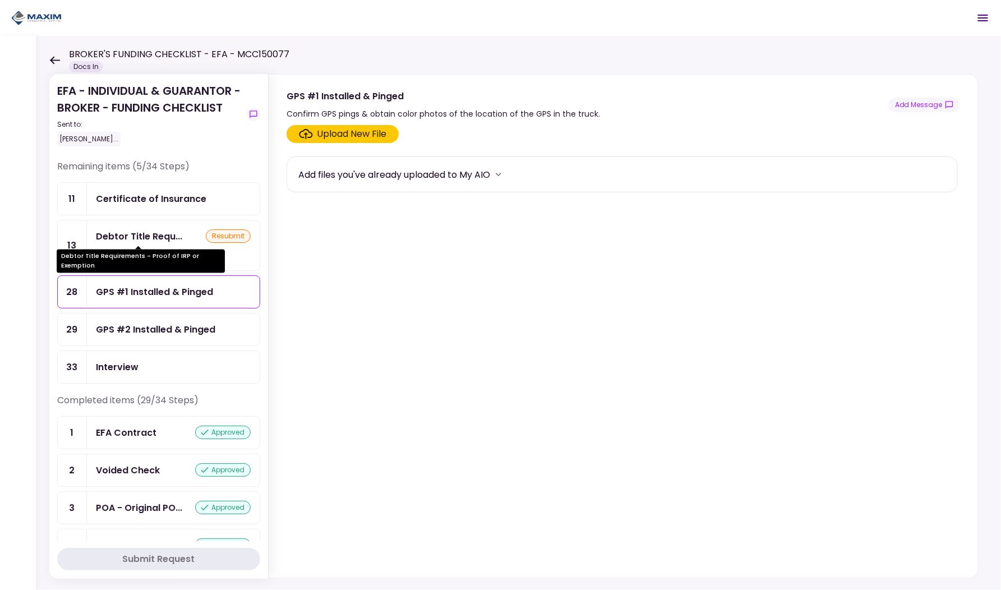
click at [152, 239] on div "Debtor Title Requ..." at bounding box center [139, 236] width 86 height 14
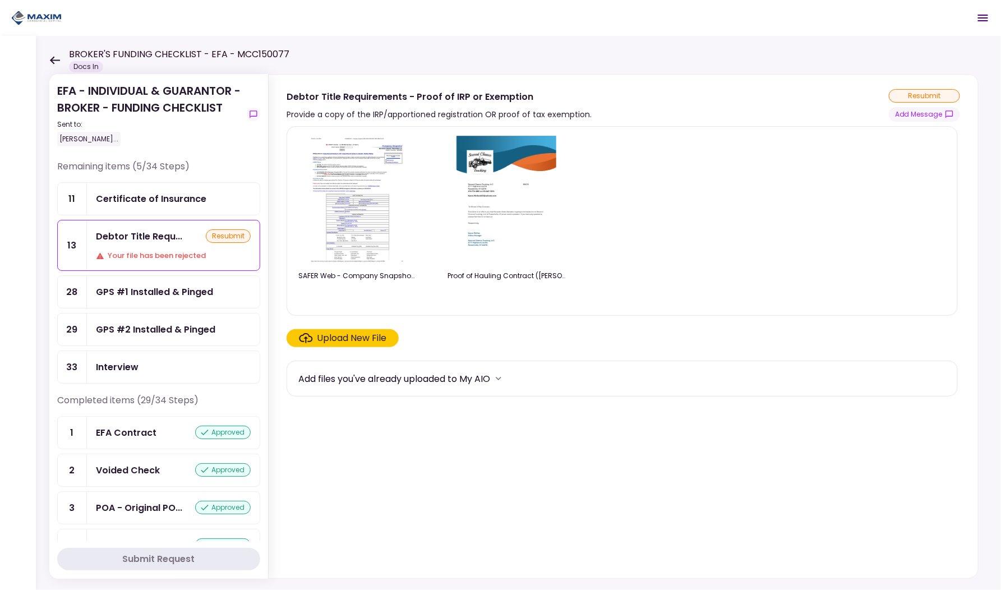
click at [54, 56] on icon at bounding box center [55, 60] width 10 height 8
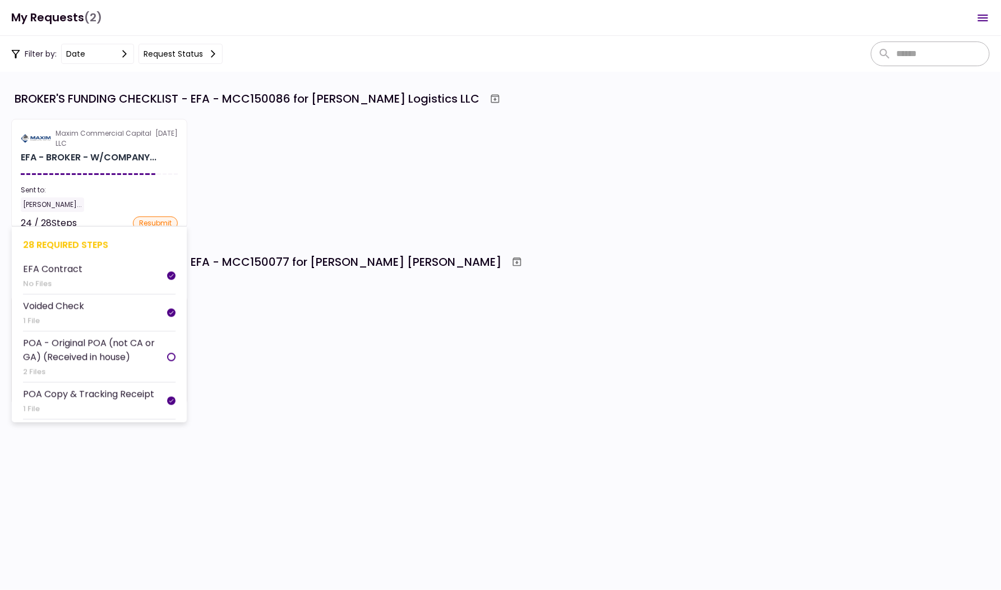
click at [126, 185] on div "Sent to:" at bounding box center [99, 190] width 157 height 10
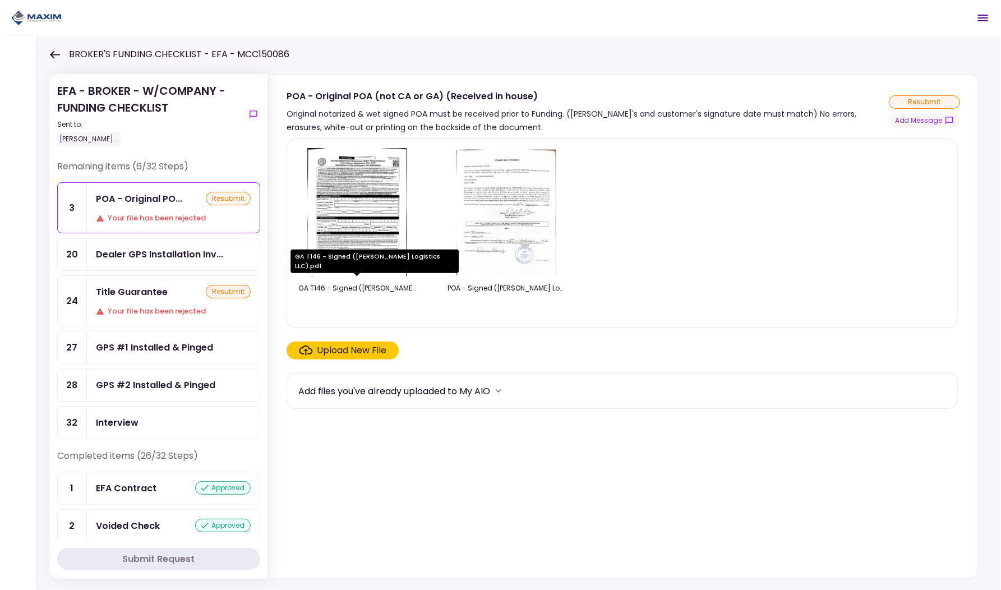
click at [113, 308] on div "Your file has been rejected" at bounding box center [173, 311] width 155 height 11
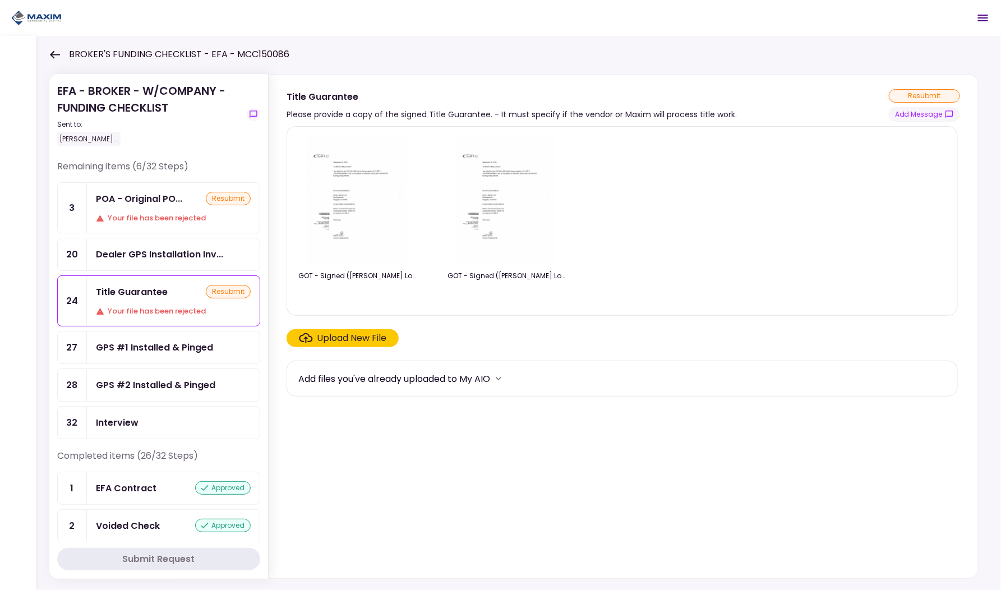
click at [366, 344] on div "Upload New File" at bounding box center [352, 337] width 70 height 13
click at [0, 0] on input "Upload New File" at bounding box center [0, 0] width 0 height 0
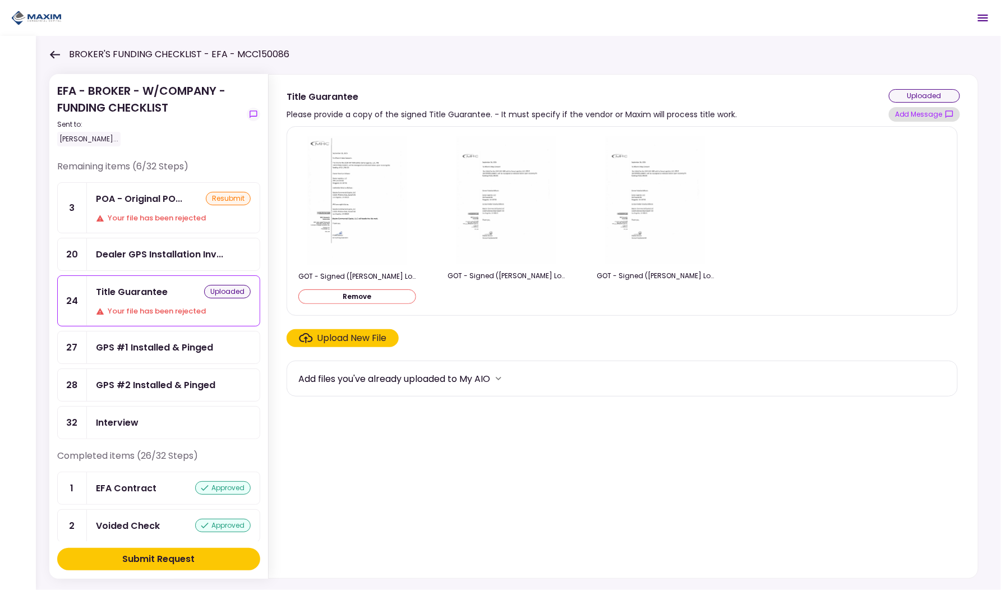
click at [923, 112] on button "Add Message" at bounding box center [923, 114] width 71 height 15
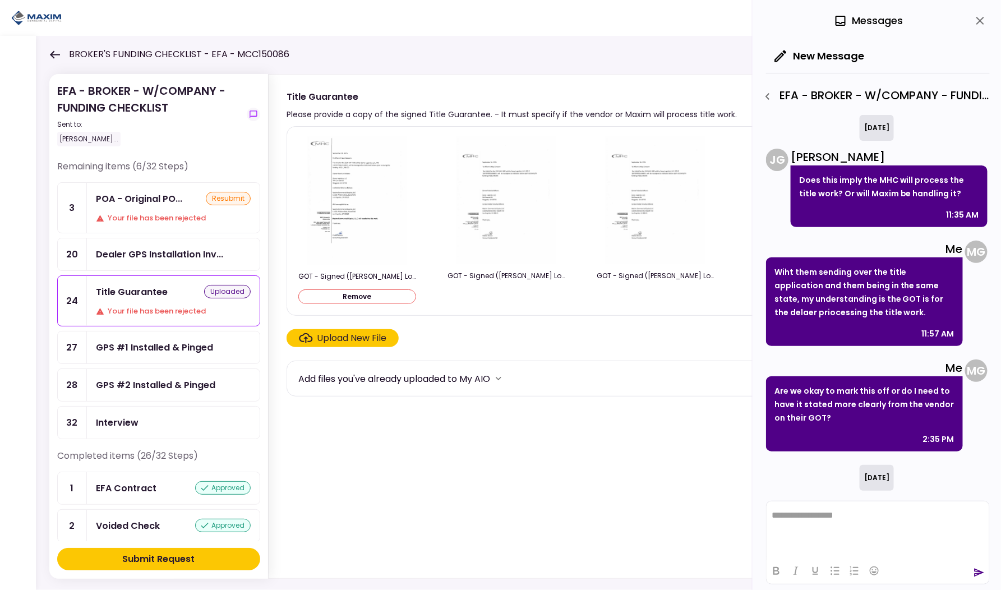
scroll to position [85, 0]
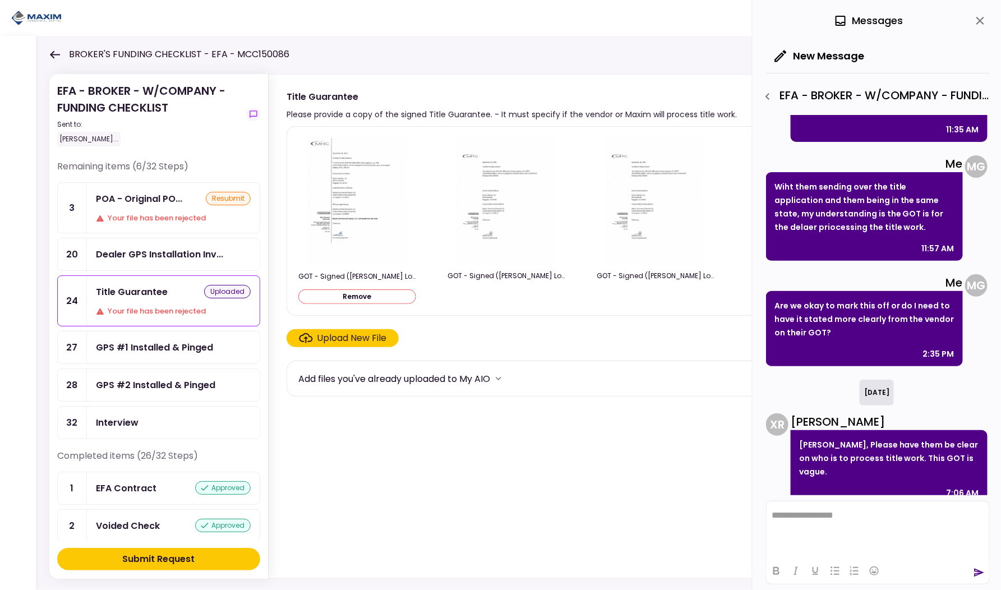
click at [822, 529] on html "**********" at bounding box center [877, 515] width 223 height 28
click at [974, 571] on icon "send" at bounding box center [978, 572] width 11 height 11
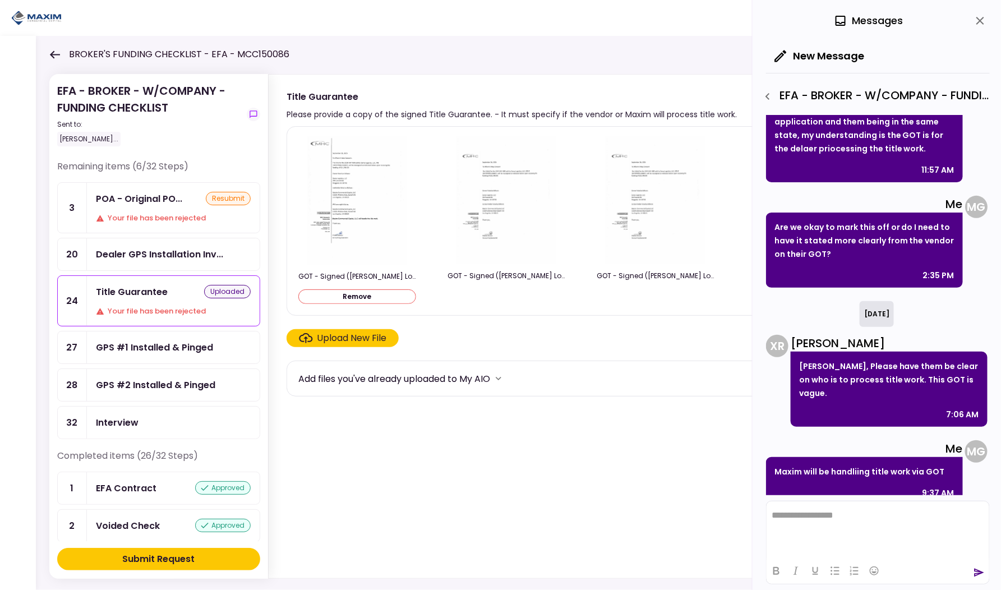
click at [180, 550] on button "Submit Request" at bounding box center [158, 559] width 203 height 22
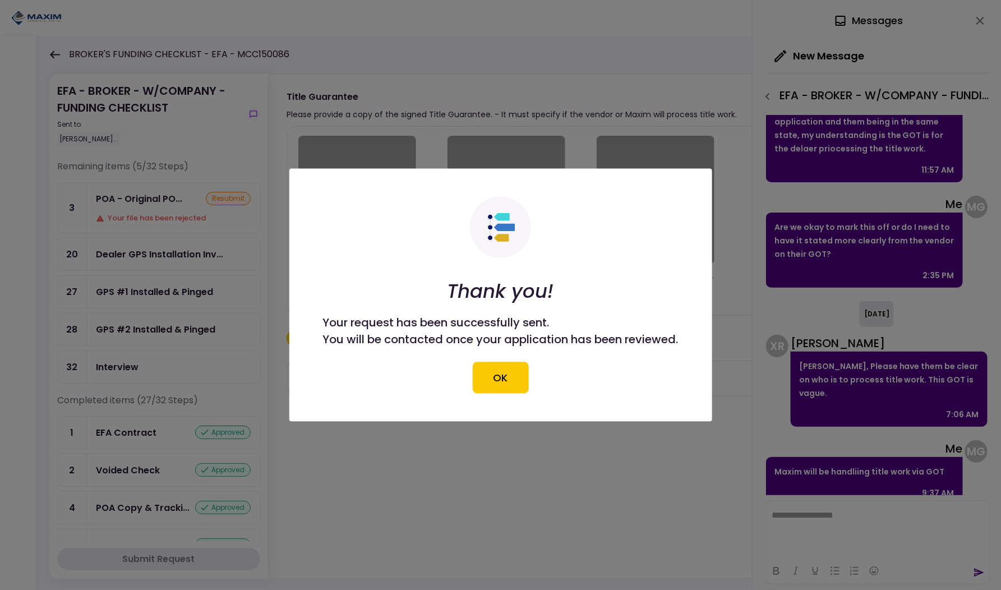
click at [318, 235] on section "Thank you! Your request has been successfully sent. You will be contacted once …" at bounding box center [500, 295] width 423 height 253
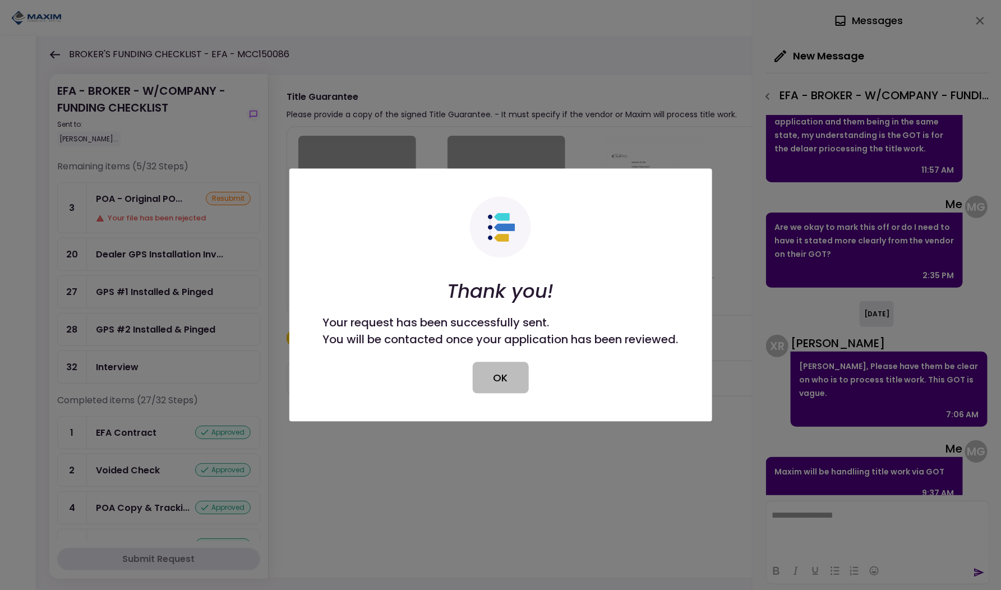
click at [492, 375] on button "OK" at bounding box center [501, 377] width 56 height 31
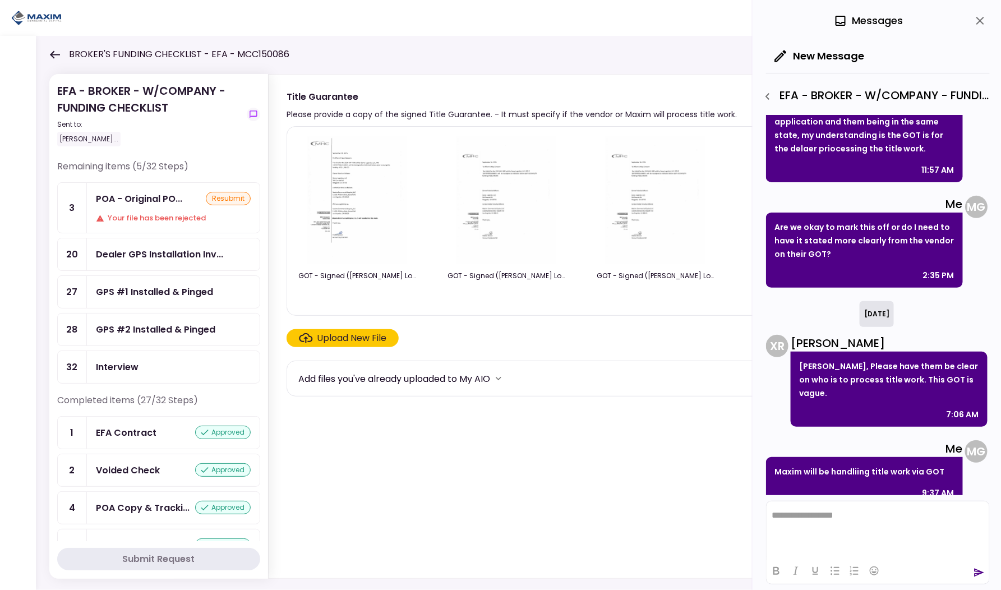
click at [975, 19] on icon "close" at bounding box center [979, 20] width 13 height 13
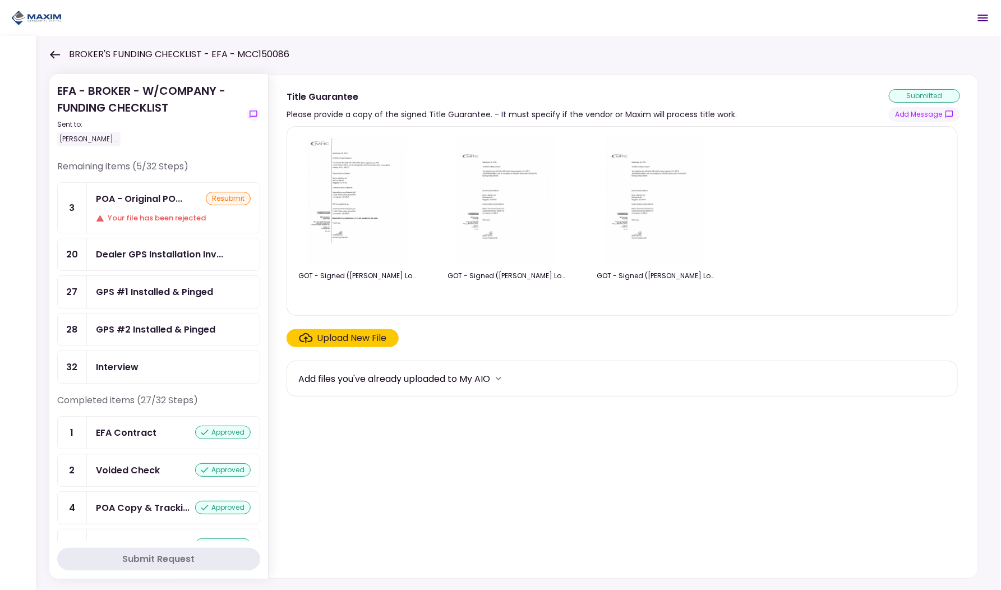
click at [50, 55] on icon at bounding box center [54, 54] width 11 height 8
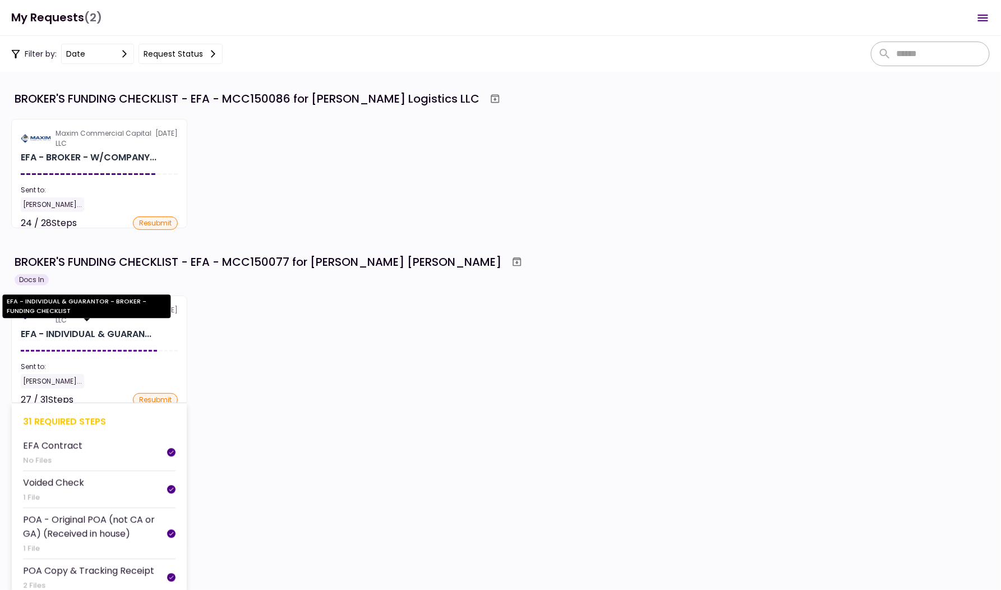
click at [122, 331] on div "EFA - INDIVIDUAL & GUARAN..." at bounding box center [86, 333] width 131 height 13
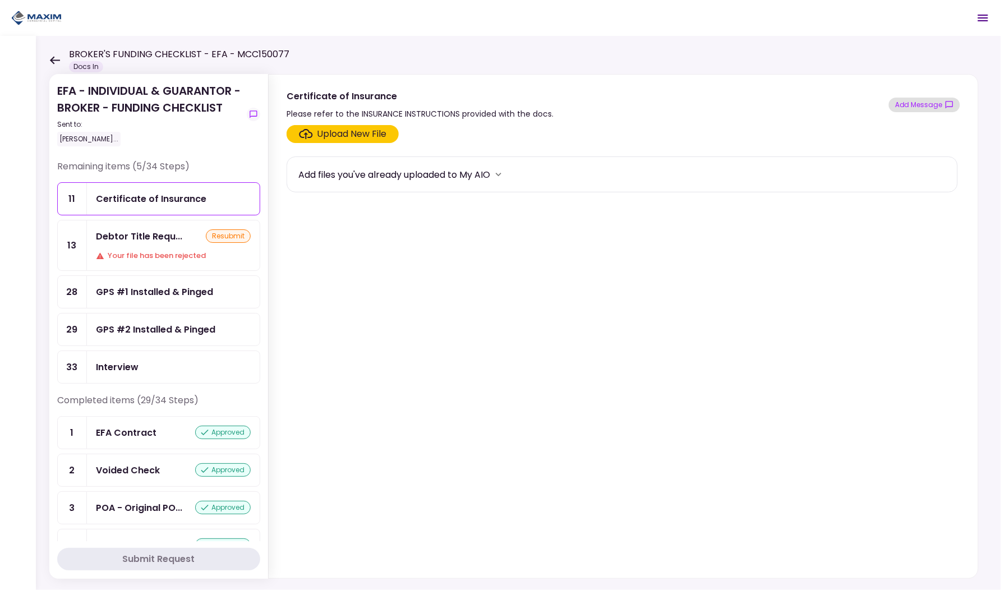
click at [906, 108] on button "Add Message" at bounding box center [923, 105] width 71 height 15
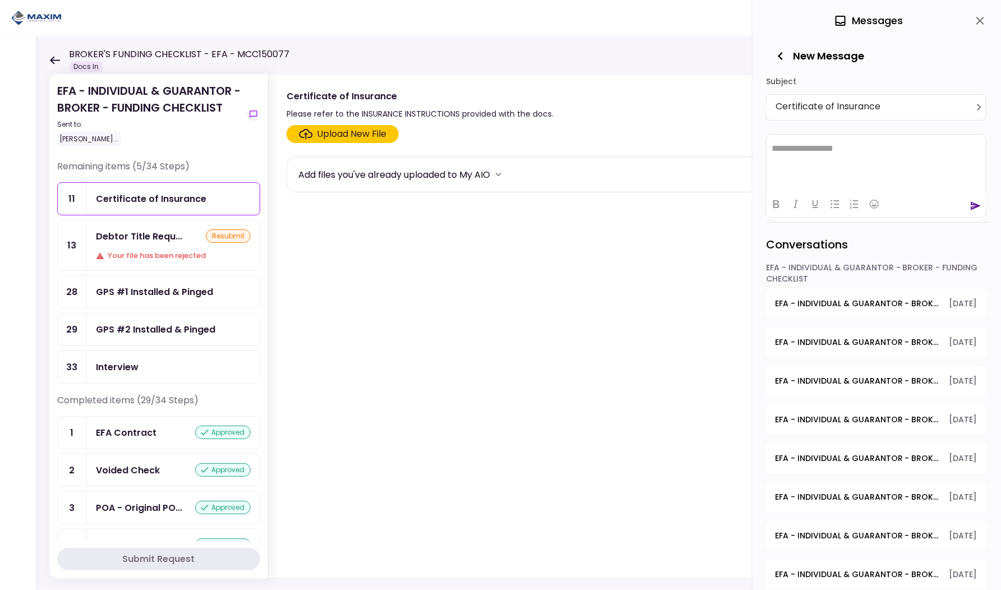
click at [840, 104] on body "**********" at bounding box center [500, 295] width 1001 height 590
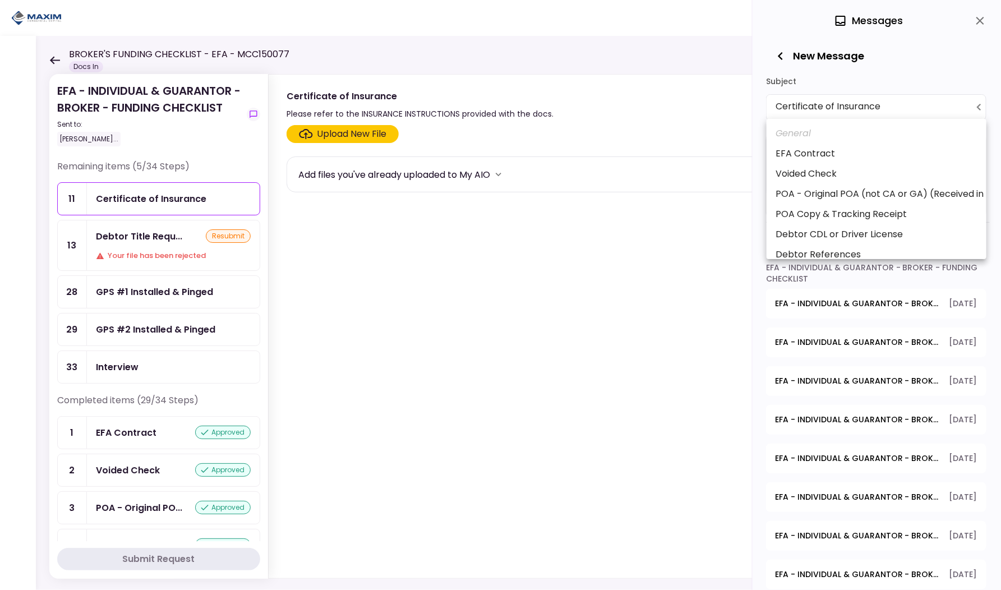
scroll to position [156, 0]
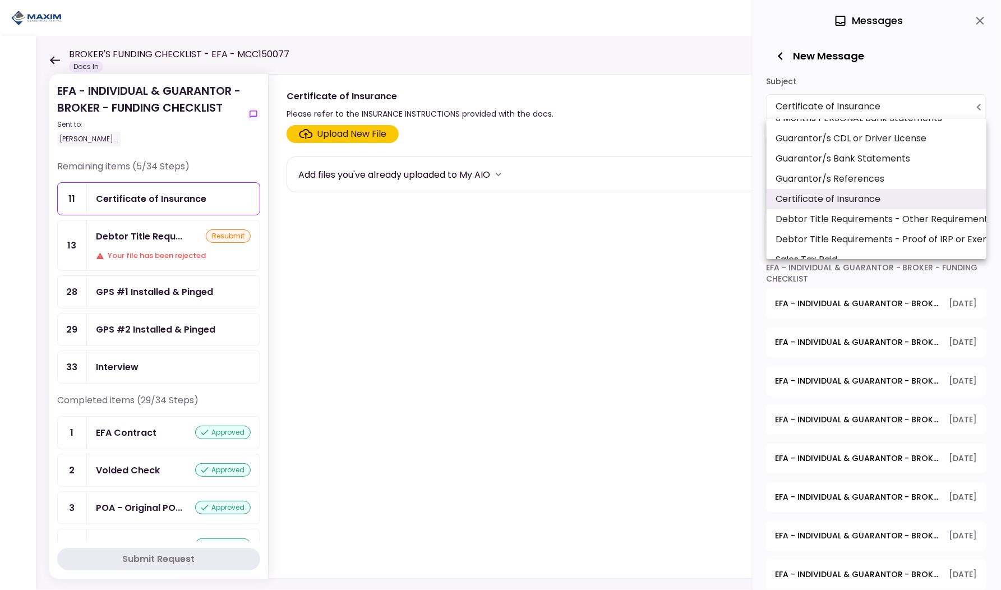
click at [835, 229] on li "Debtor Title Requirements - Proof of IRP or Exemption" at bounding box center [876, 239] width 220 height 20
type input "**********"
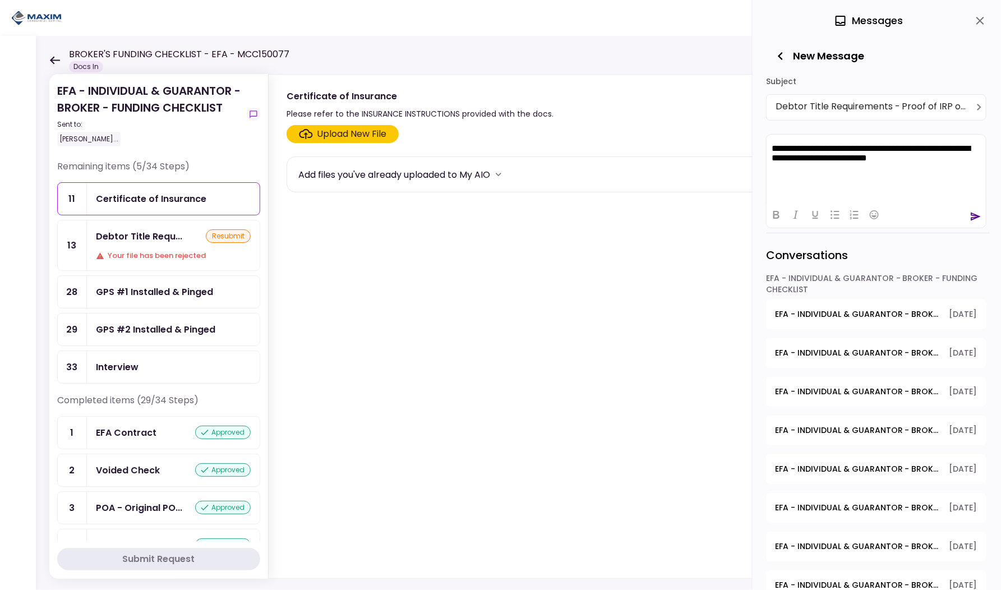
click at [846, 159] on p "**********" at bounding box center [876, 153] width 210 height 21
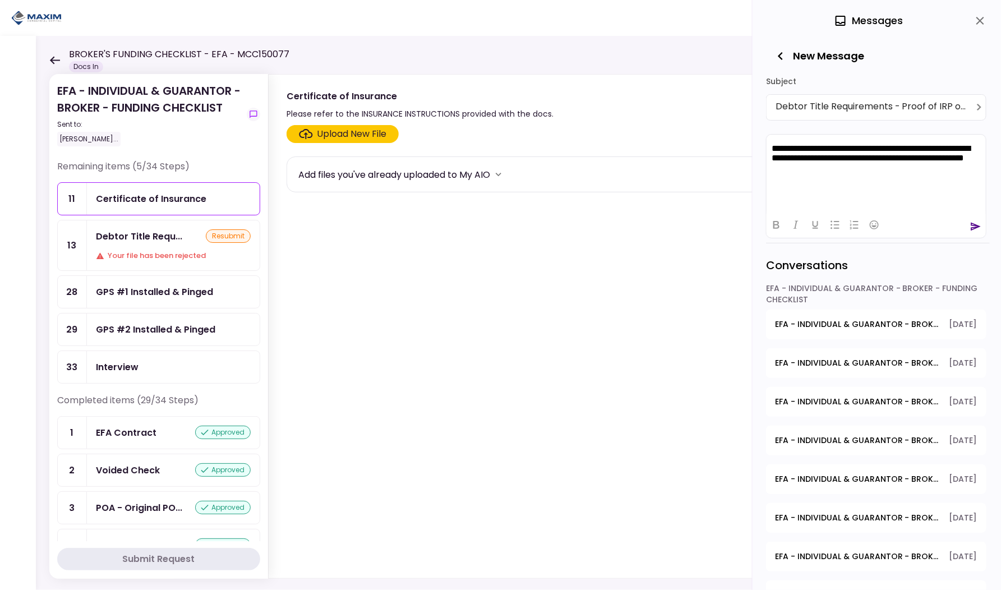
click at [810, 147] on p "**********" at bounding box center [876, 158] width 210 height 31
click at [779, 221] on icon "Bold" at bounding box center [775, 224] width 13 height 13
click at [973, 228] on icon "send" at bounding box center [975, 226] width 11 height 11
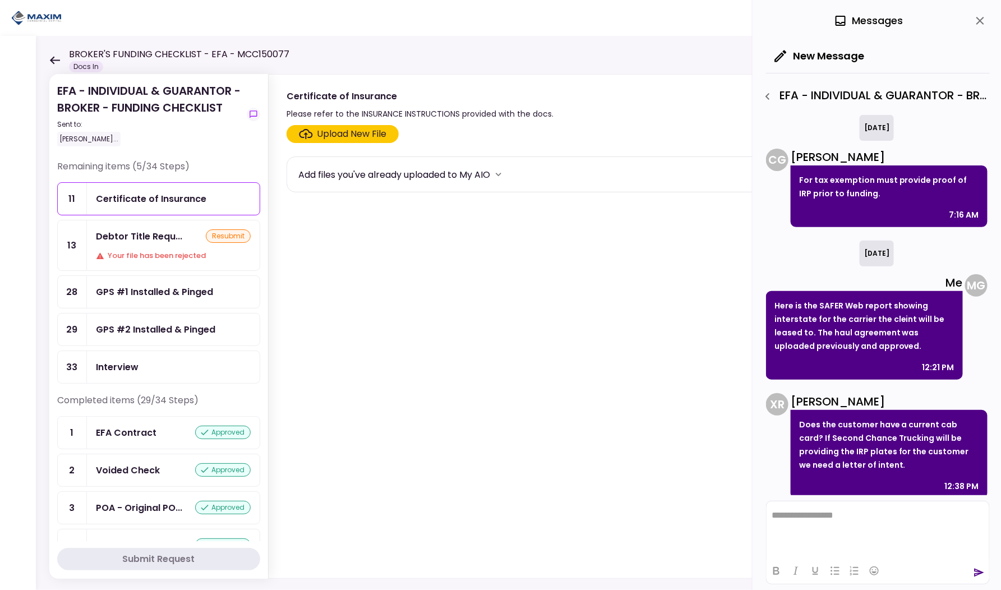
scroll to position [410, 0]
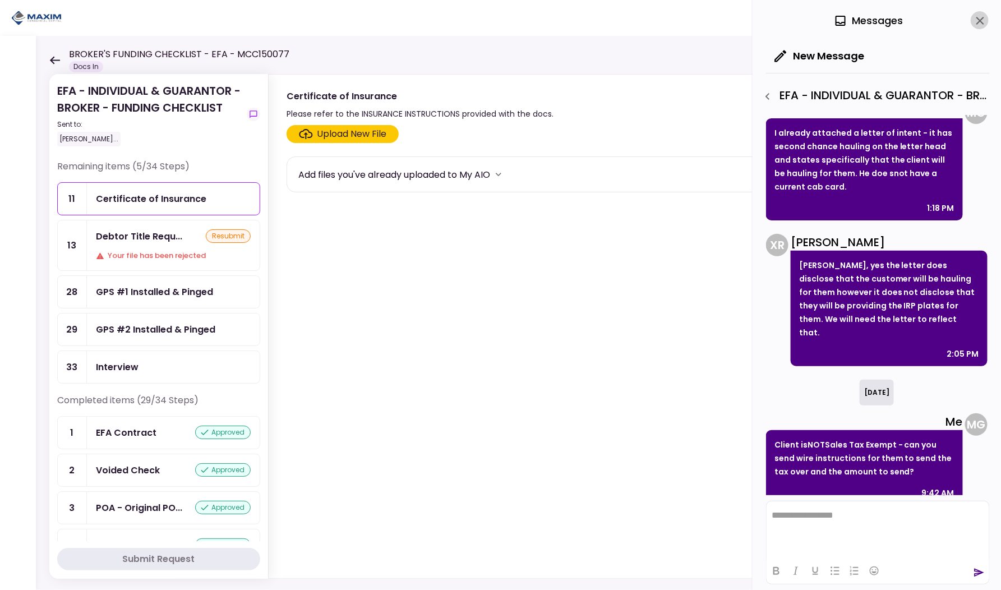
click at [978, 18] on icon "close" at bounding box center [980, 21] width 8 height 8
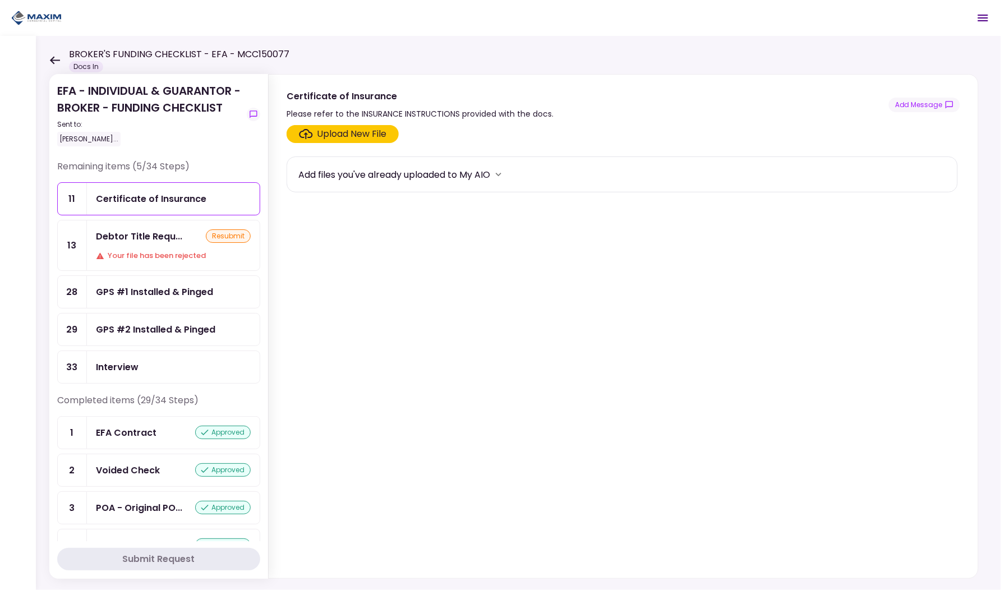
click at [50, 57] on icon at bounding box center [54, 60] width 11 height 8
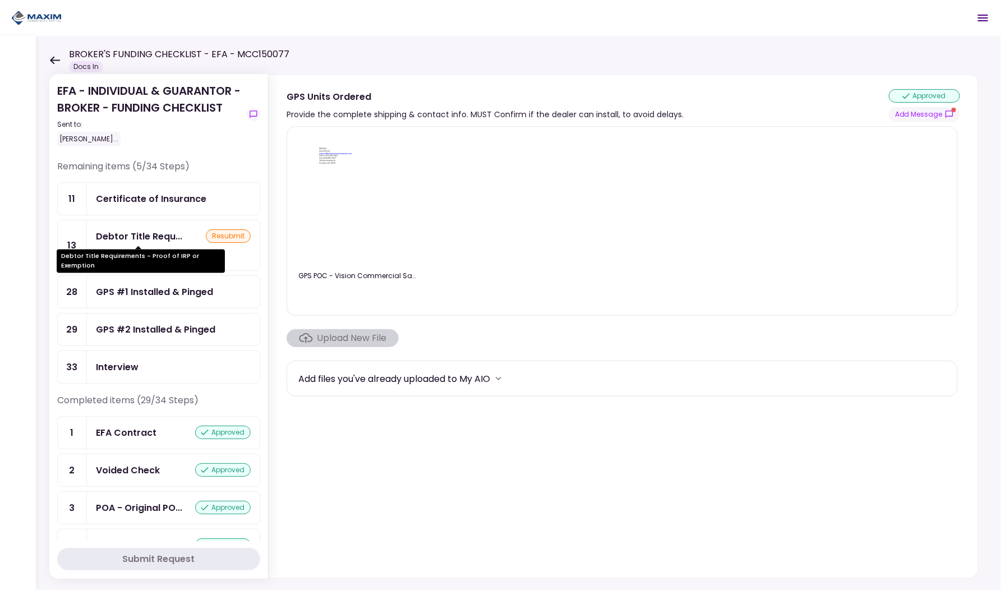
click at [150, 238] on div "Debtor Title Requ..." at bounding box center [139, 236] width 86 height 14
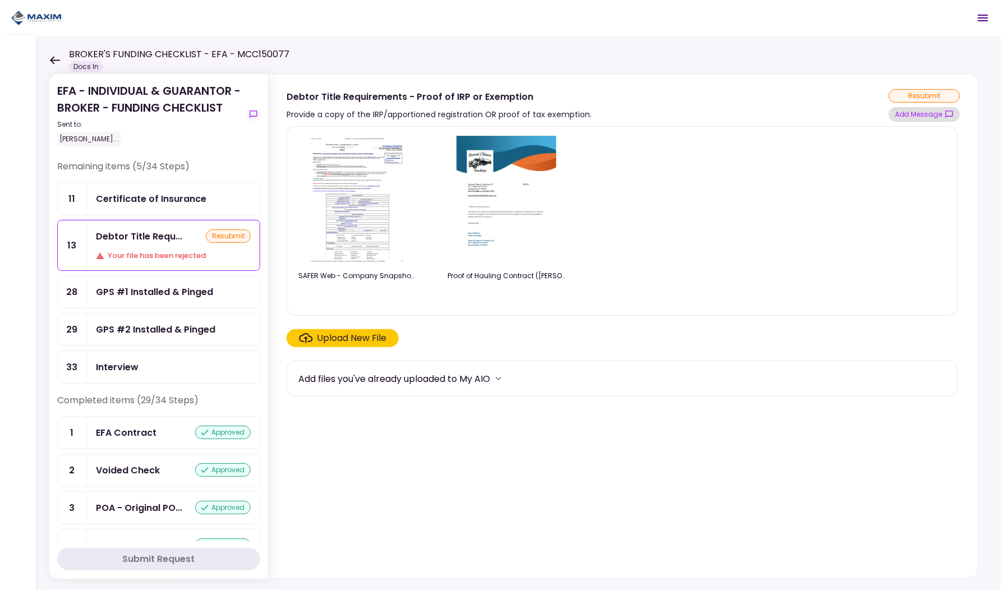
click at [932, 110] on button "Add Message" at bounding box center [923, 114] width 71 height 15
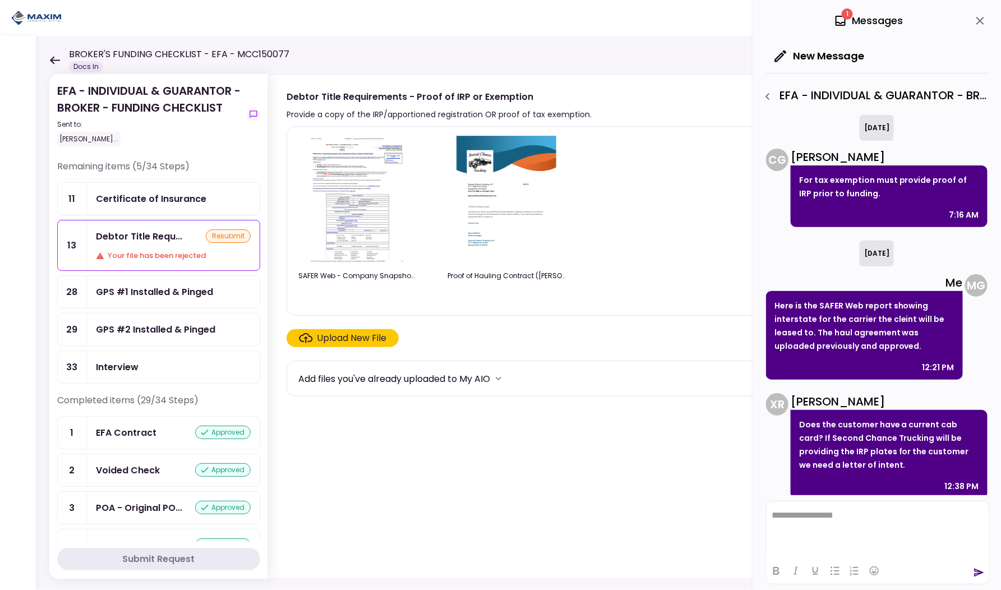
scroll to position [271, 0]
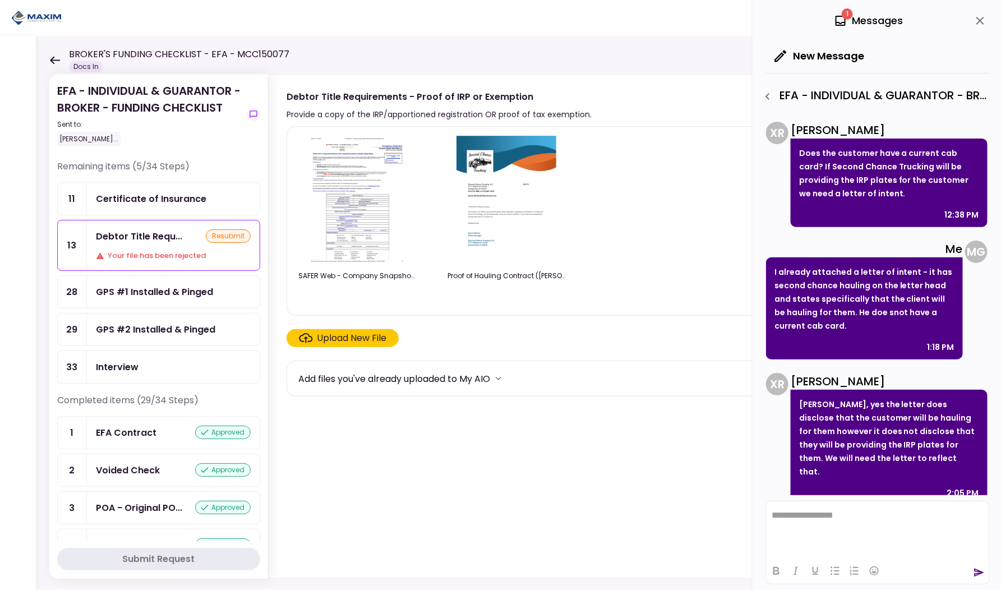
click at [969, 26] on div "1 Messages" at bounding box center [878, 20] width 224 height 41
click at [975, 24] on icon "close" at bounding box center [979, 20] width 13 height 13
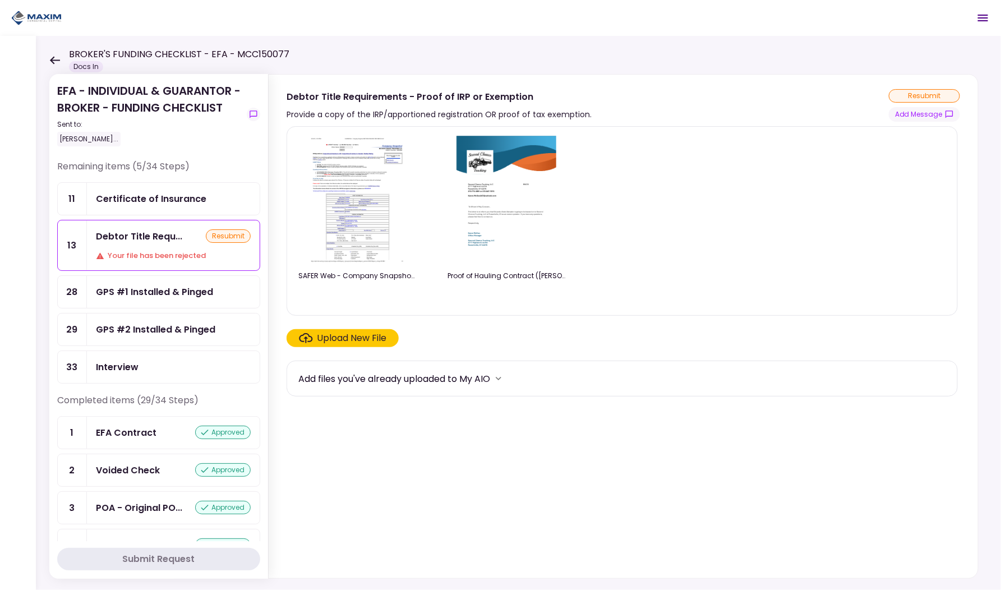
click at [124, 370] on div "Interview" at bounding box center [173, 367] width 173 height 32
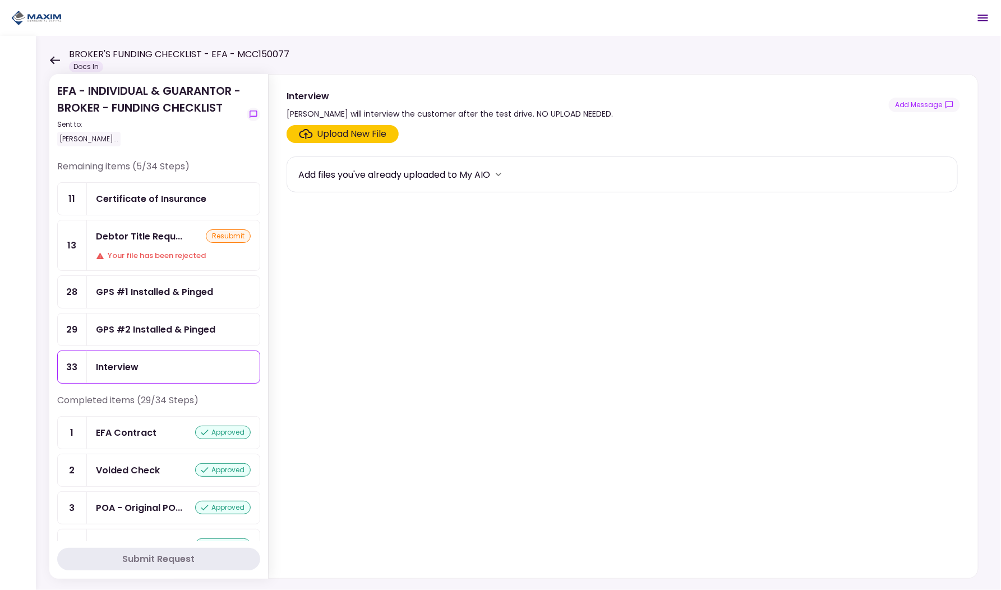
click at [127, 335] on div "GPS #2 Installed & Pinged" at bounding box center [173, 329] width 173 height 32
click at [127, 293] on div "GPS #1 Installed & Pinged" at bounding box center [154, 292] width 117 height 14
click at [129, 215] on ul "11 Certificate of Insurance 13 Debtor Title Requ... resubmit Your file has been…" at bounding box center [158, 282] width 203 height 201
click at [129, 201] on div "Certificate of Insurance" at bounding box center [151, 199] width 110 height 14
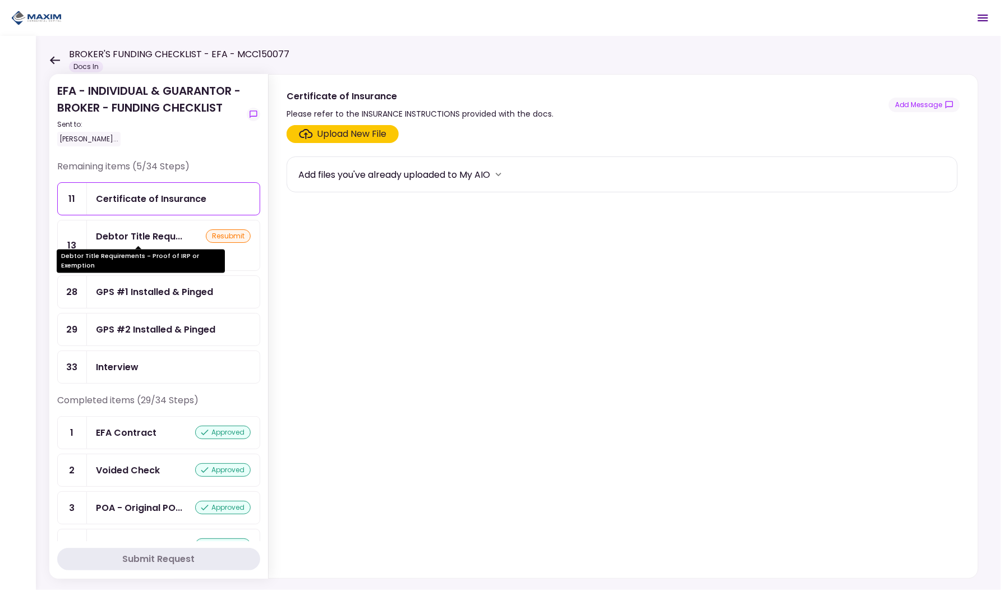
click at [131, 232] on div "Debtor Title Requ..." at bounding box center [139, 236] width 86 height 14
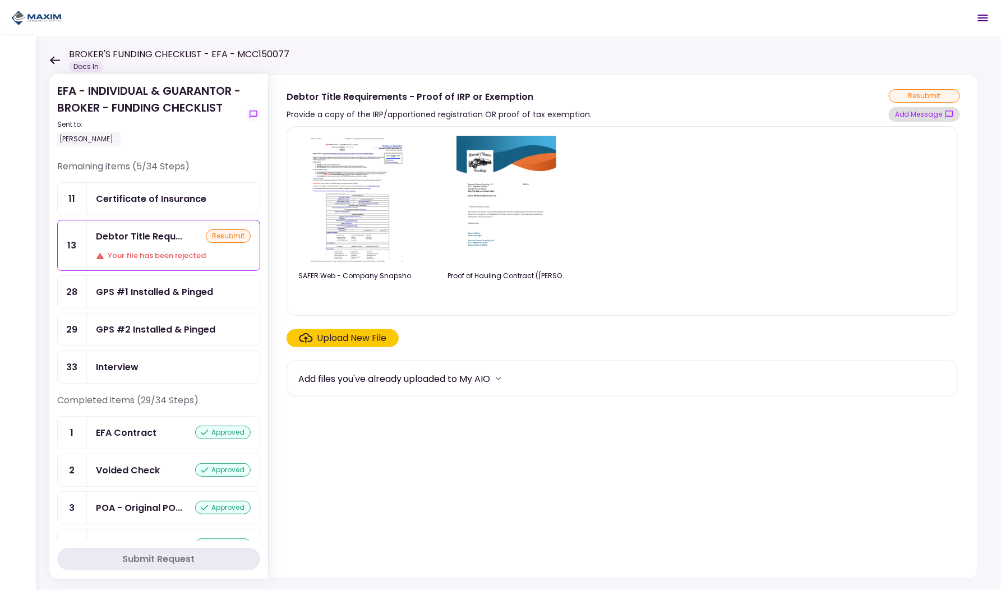
click at [936, 112] on button "Add Message" at bounding box center [923, 114] width 71 height 15
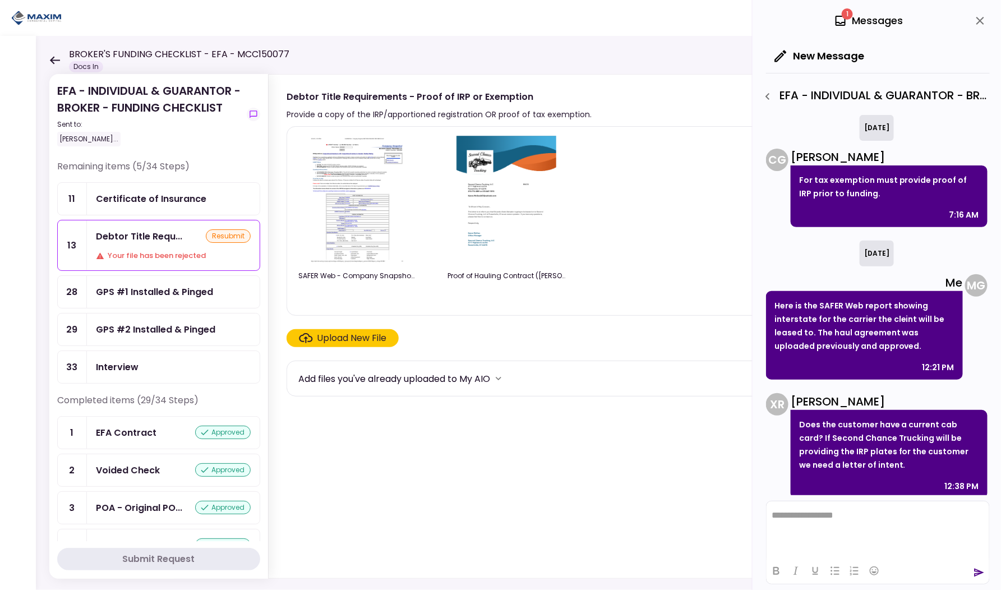
scroll to position [271, 0]
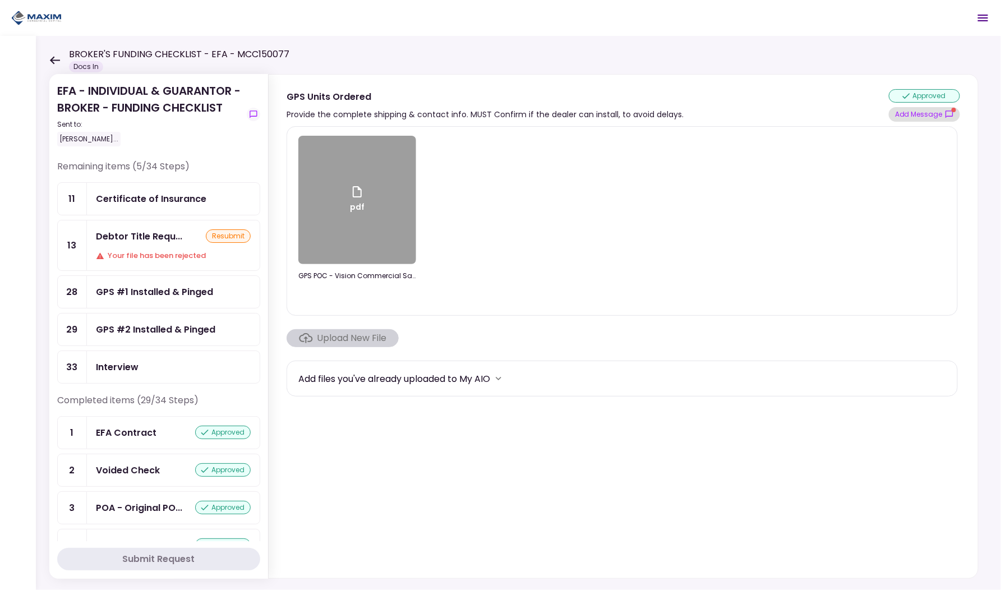
click at [921, 112] on button "Add Message" at bounding box center [923, 114] width 71 height 15
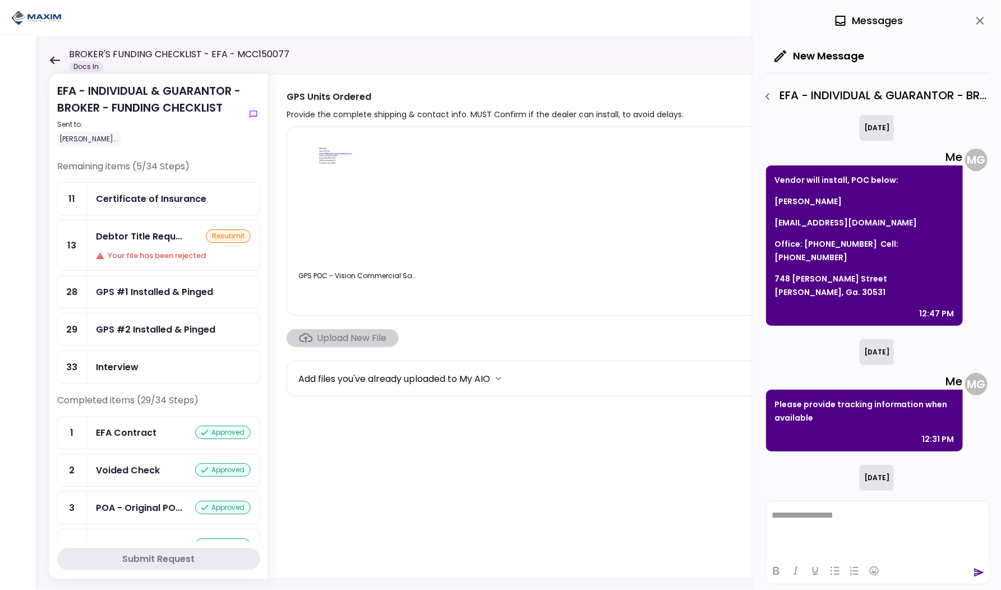
scroll to position [178, 0]
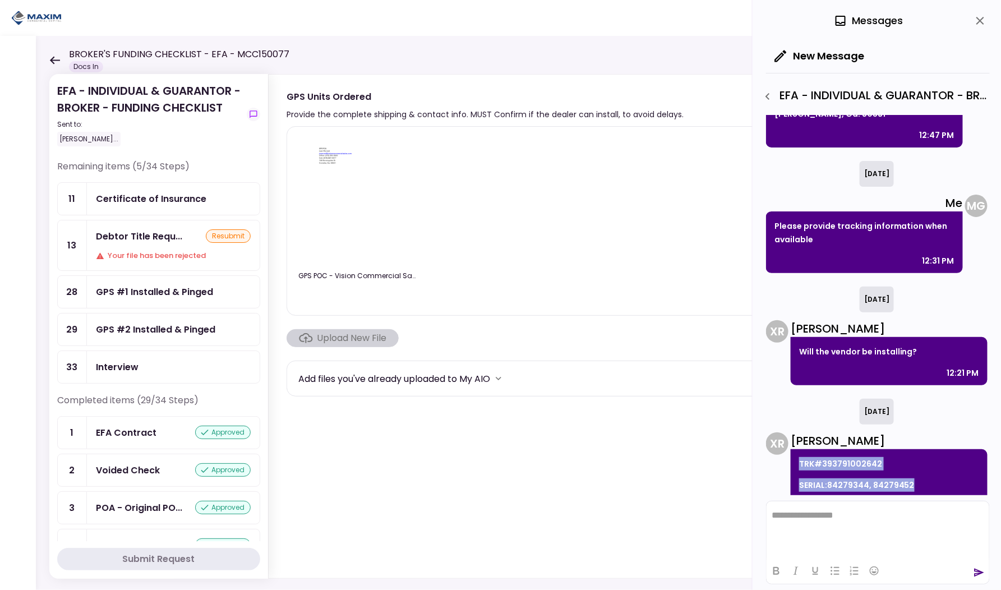
drag, startPoint x: 910, startPoint y: 457, endPoint x: 792, endPoint y: 431, distance: 121.2
click at [792, 449] on div "TRK#393791002642 SERIAL:84279344, 84279452 7:27 AM" at bounding box center [888, 484] width 197 height 70
copy div "TRK#393791002642 SERIAL:84279344, 84279452"
